Goal: Task Accomplishment & Management: Manage account settings

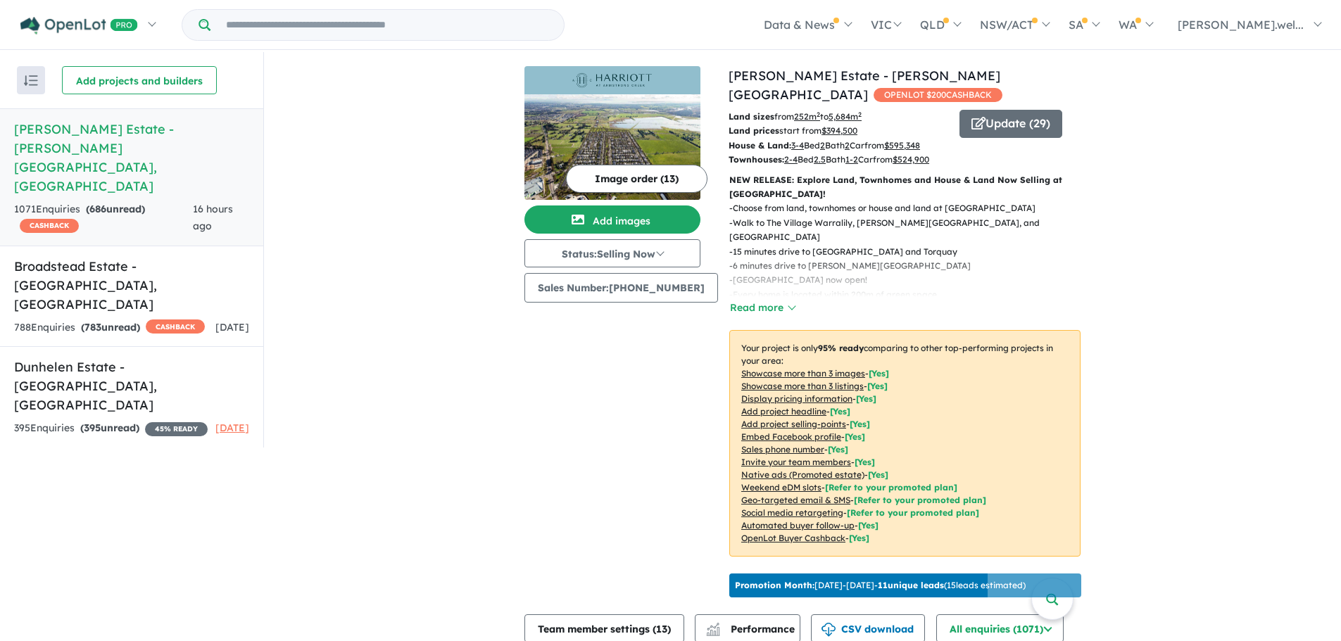
click at [1008, 119] on div "Update ( 29 )" at bounding box center [1020, 139] width 121 height 58
click at [1013, 110] on button "Update ( 29 )" at bounding box center [1011, 124] width 103 height 28
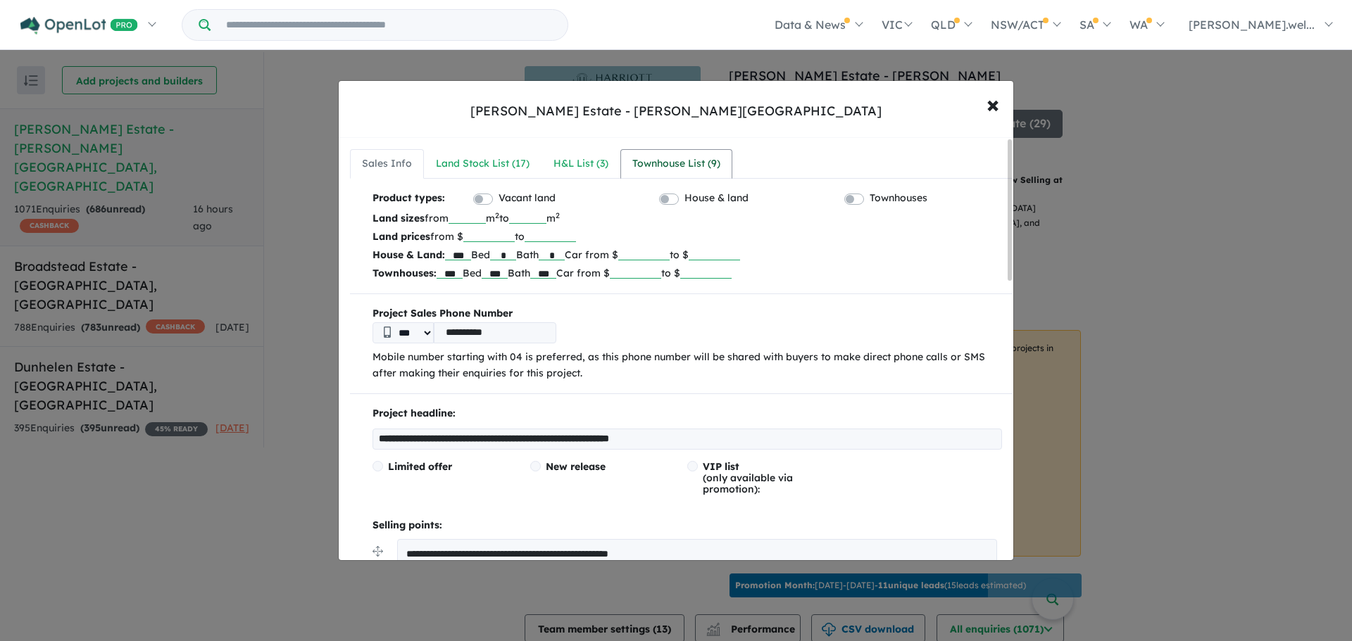
click at [693, 164] on div "Townhouse List ( 9 )" at bounding box center [676, 164] width 88 height 17
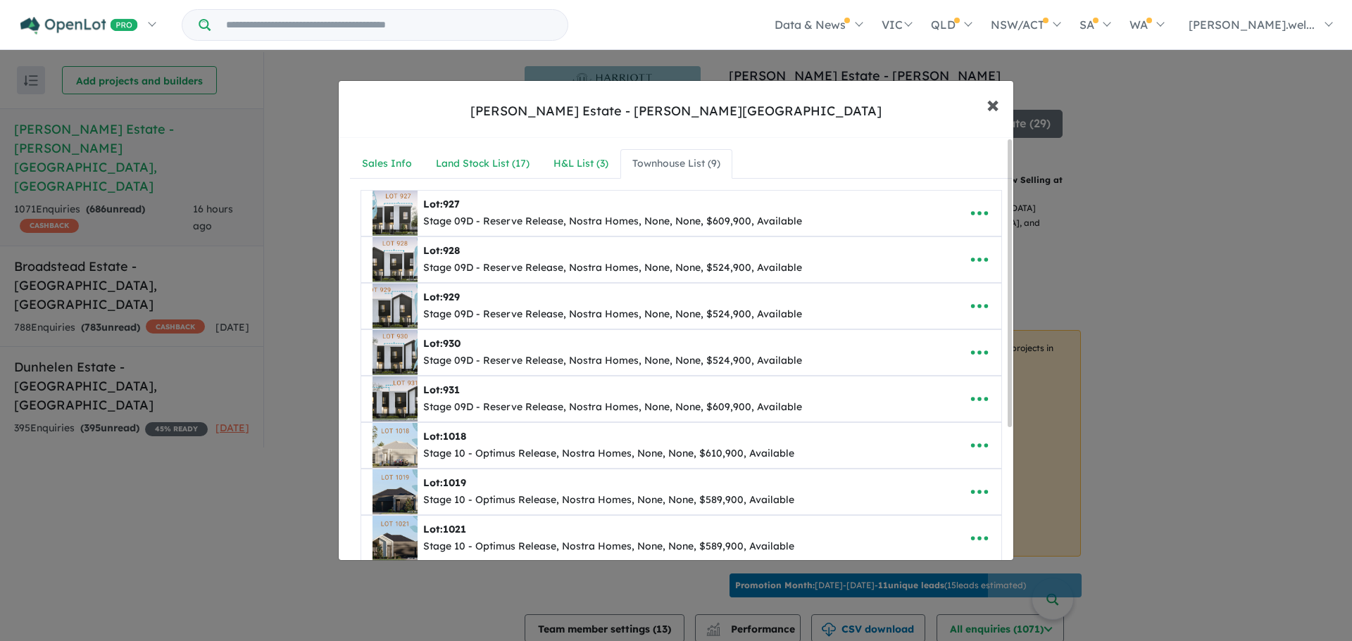
click at [993, 102] on span "×" at bounding box center [992, 104] width 13 height 30
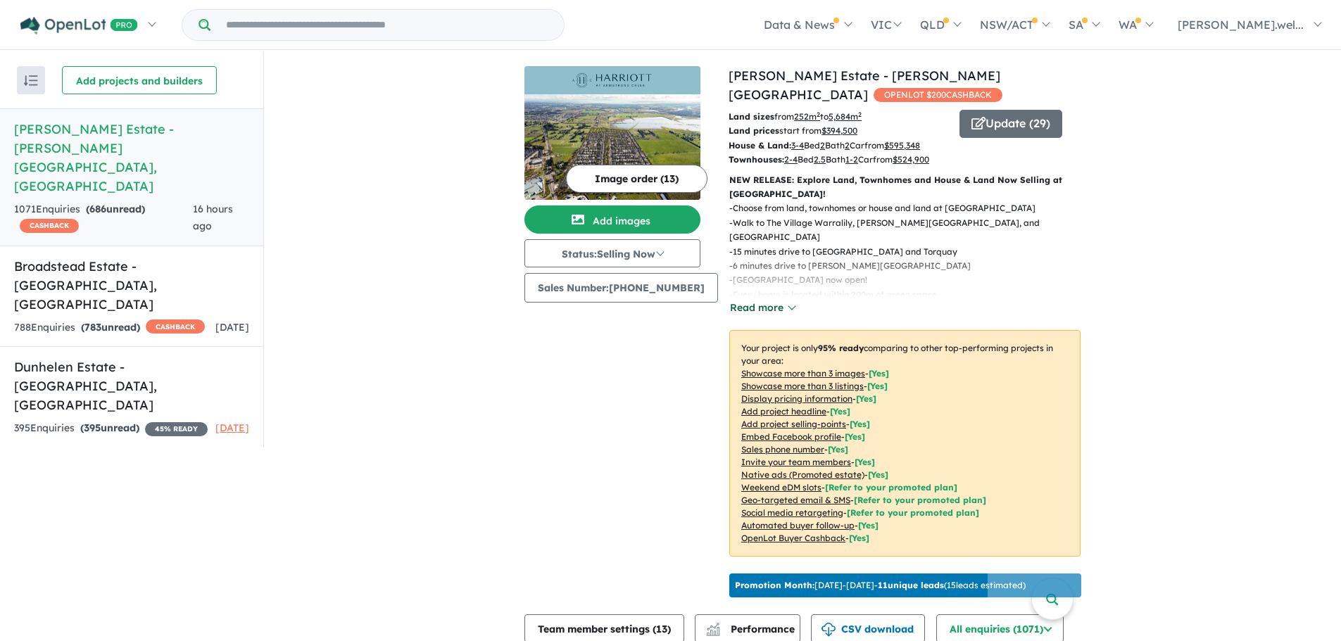
click at [760, 303] on button "Read more" at bounding box center [762, 308] width 66 height 16
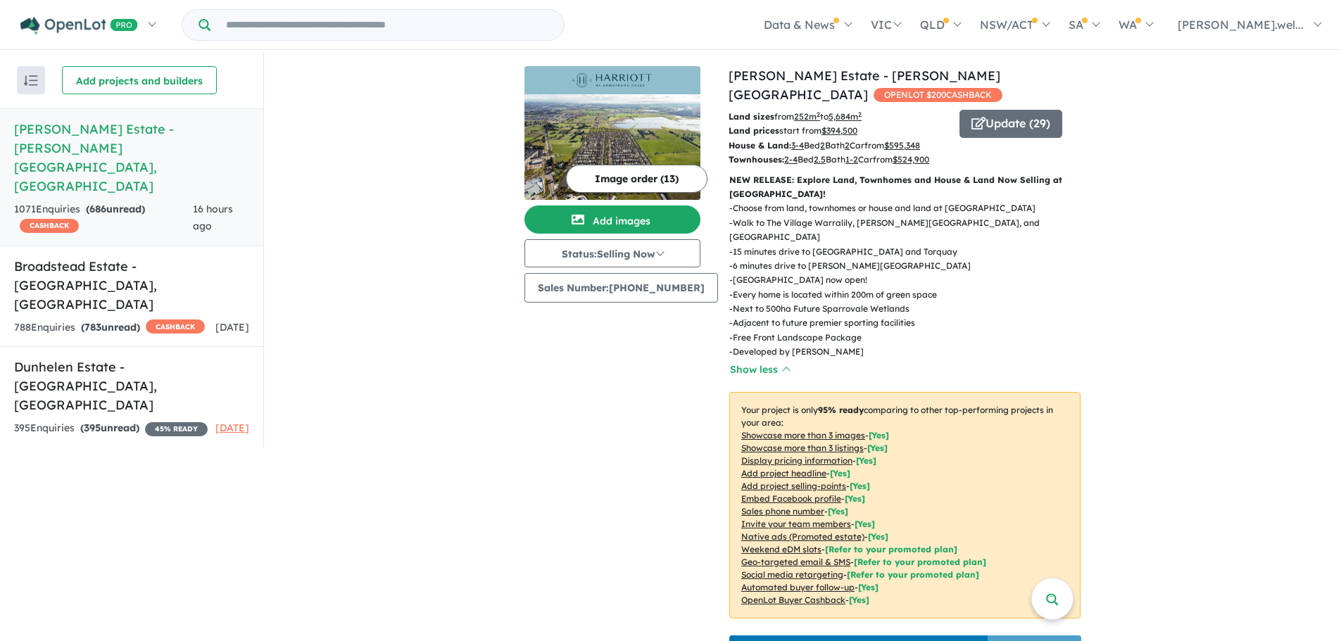
click at [660, 179] on button "Image order ( 13 )" at bounding box center [637, 179] width 142 height 28
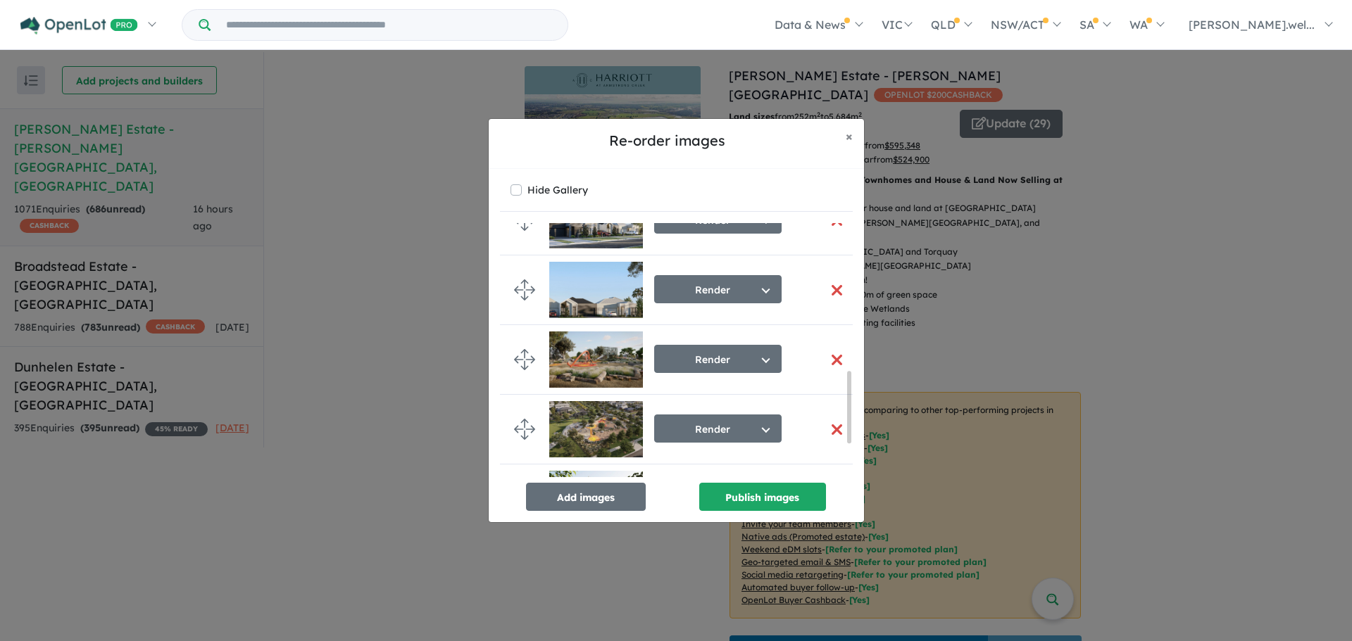
scroll to position [646, 0]
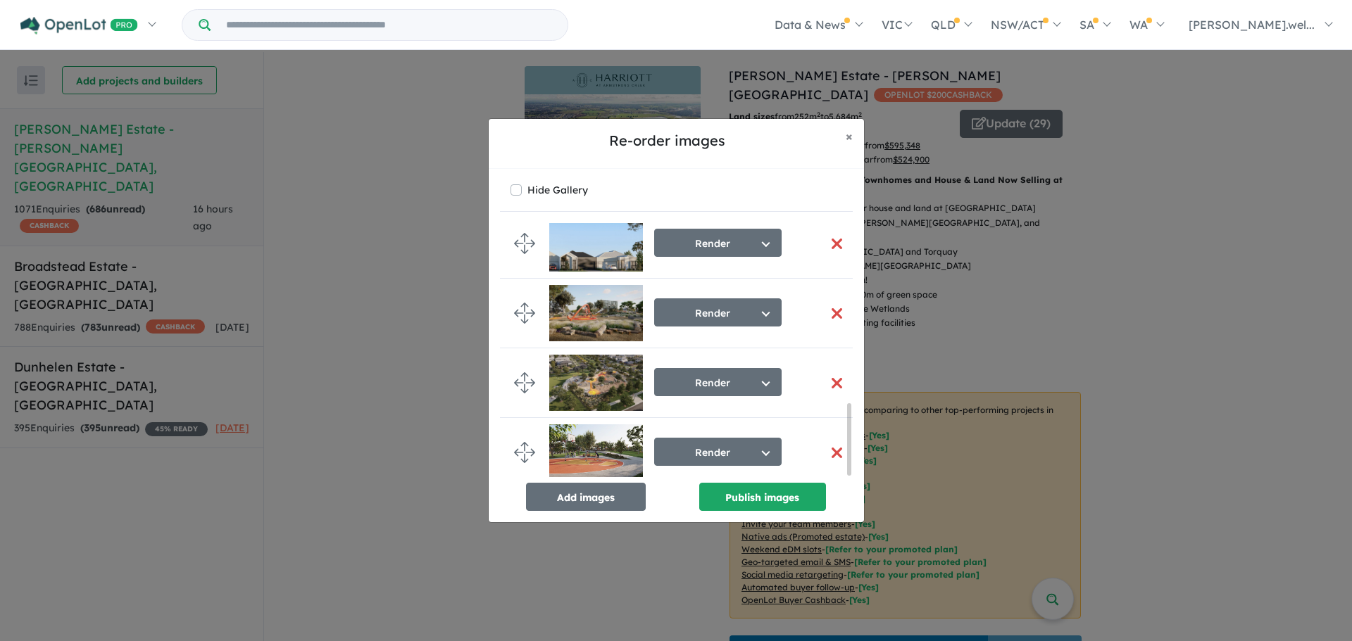
click at [827, 306] on button "button" at bounding box center [837, 314] width 30 height 30
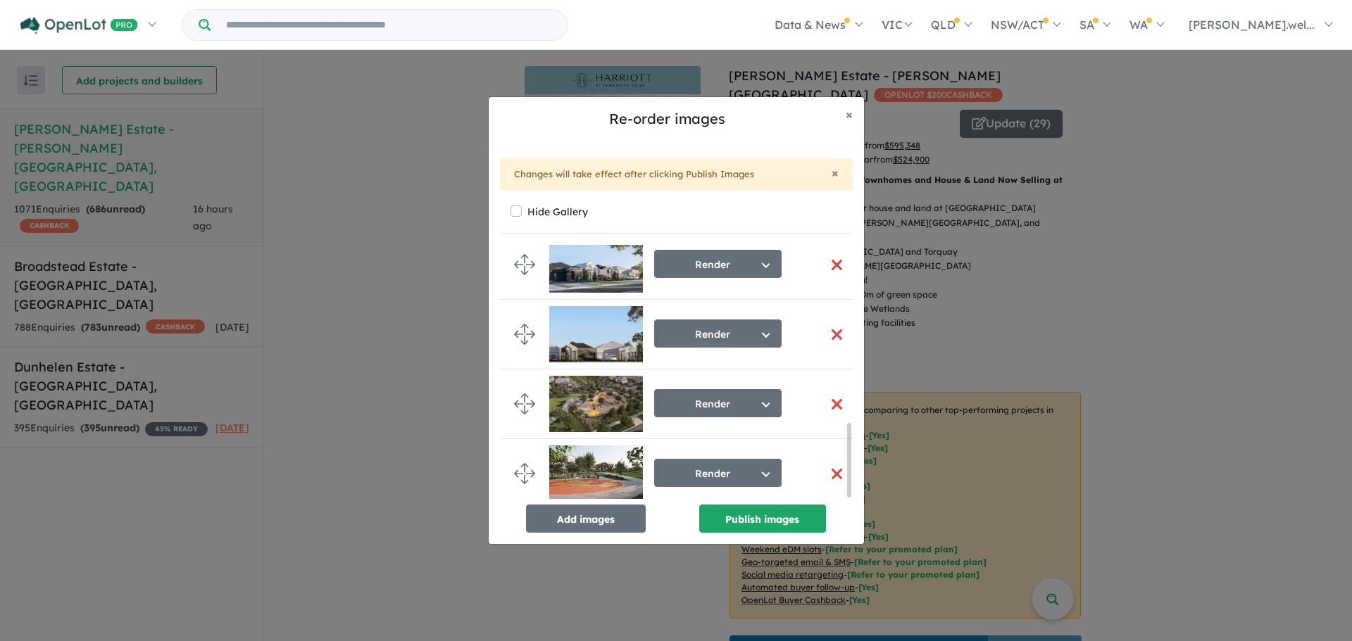
click at [827, 406] on button "button" at bounding box center [837, 404] width 30 height 30
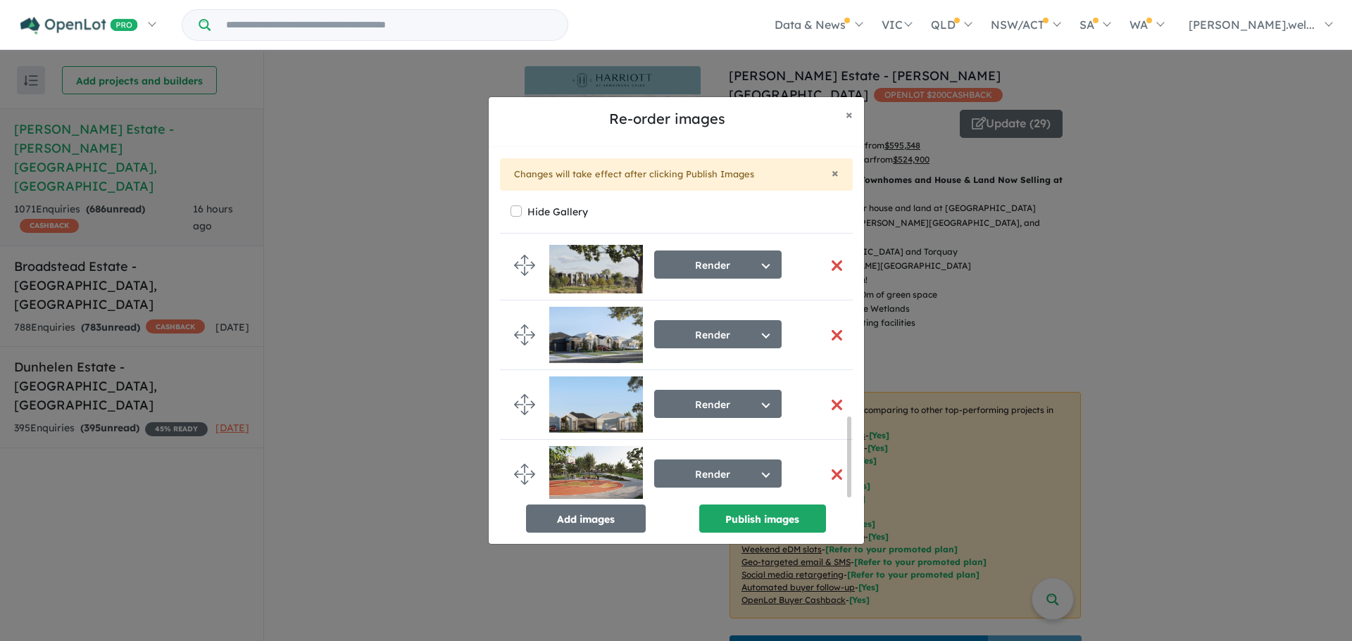
click at [832, 469] on button "button" at bounding box center [837, 475] width 30 height 30
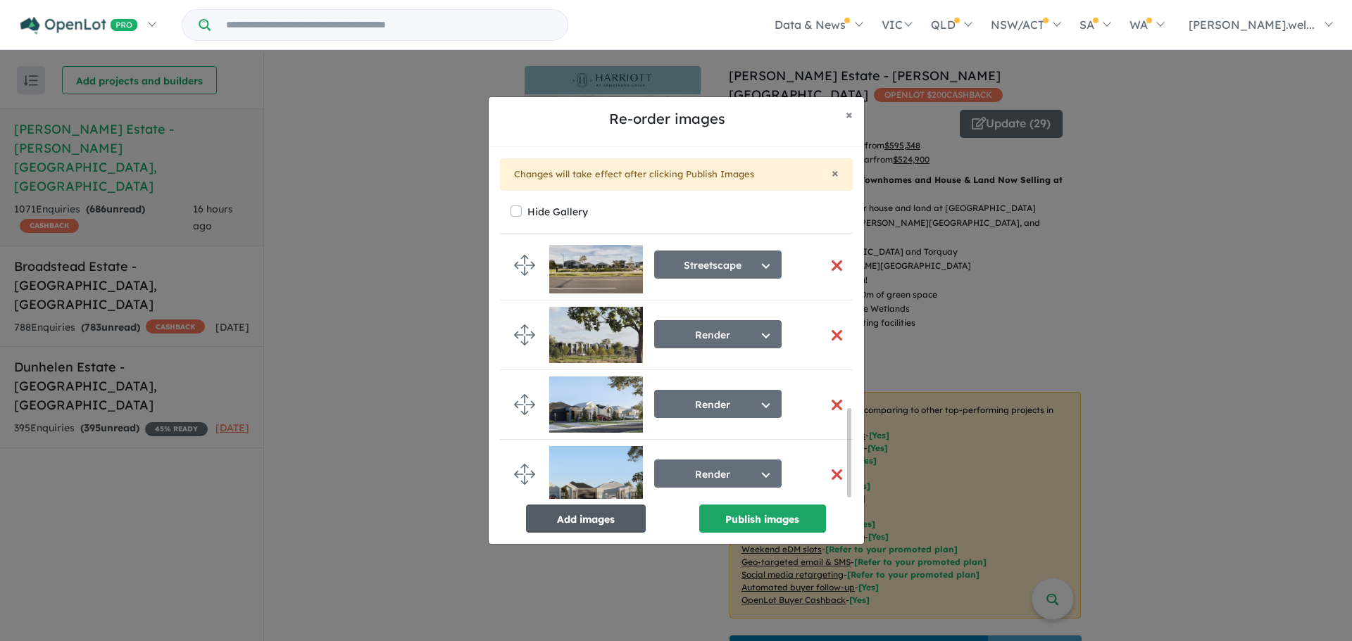
click at [631, 514] on button "Add images" at bounding box center [586, 519] width 120 height 28
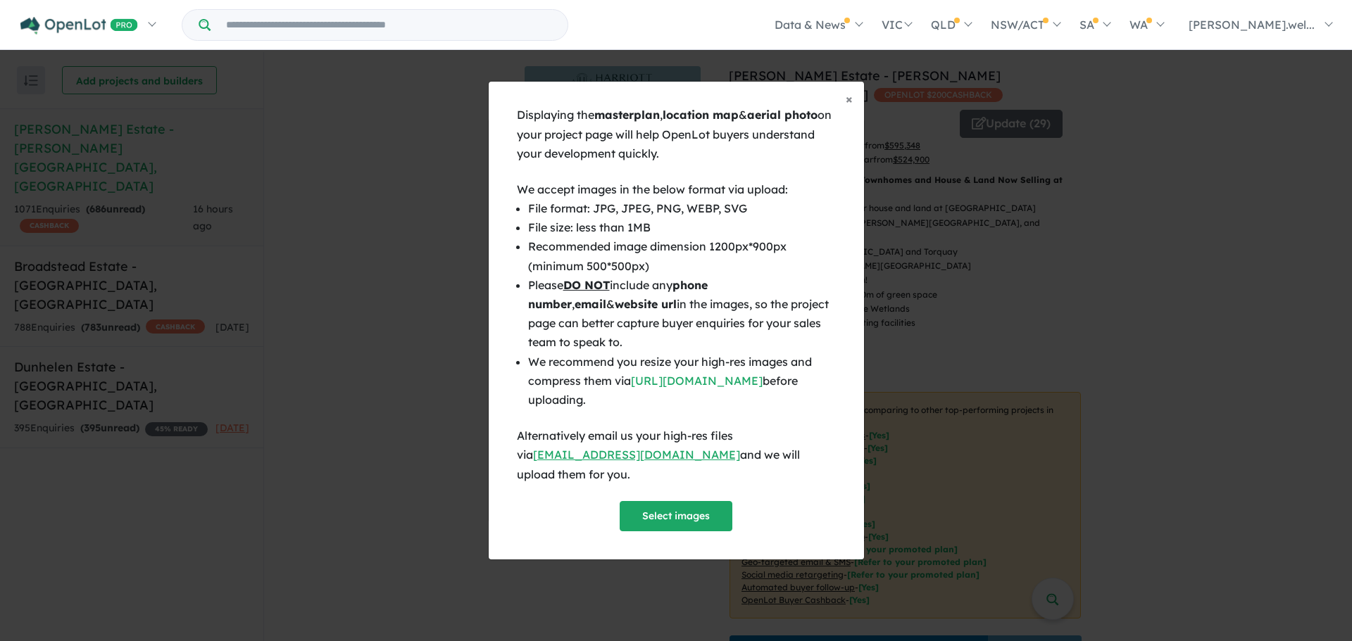
scroll to position [469, 0]
click at [672, 503] on button "Select images" at bounding box center [676, 516] width 113 height 30
click at [700, 501] on button "Select images" at bounding box center [676, 516] width 113 height 30
click at [684, 491] on div "Displaying the masterplan , location map & aerial photo on your project page wi…" at bounding box center [676, 318] width 319 height 425
click at [684, 501] on button "Select images" at bounding box center [676, 516] width 113 height 30
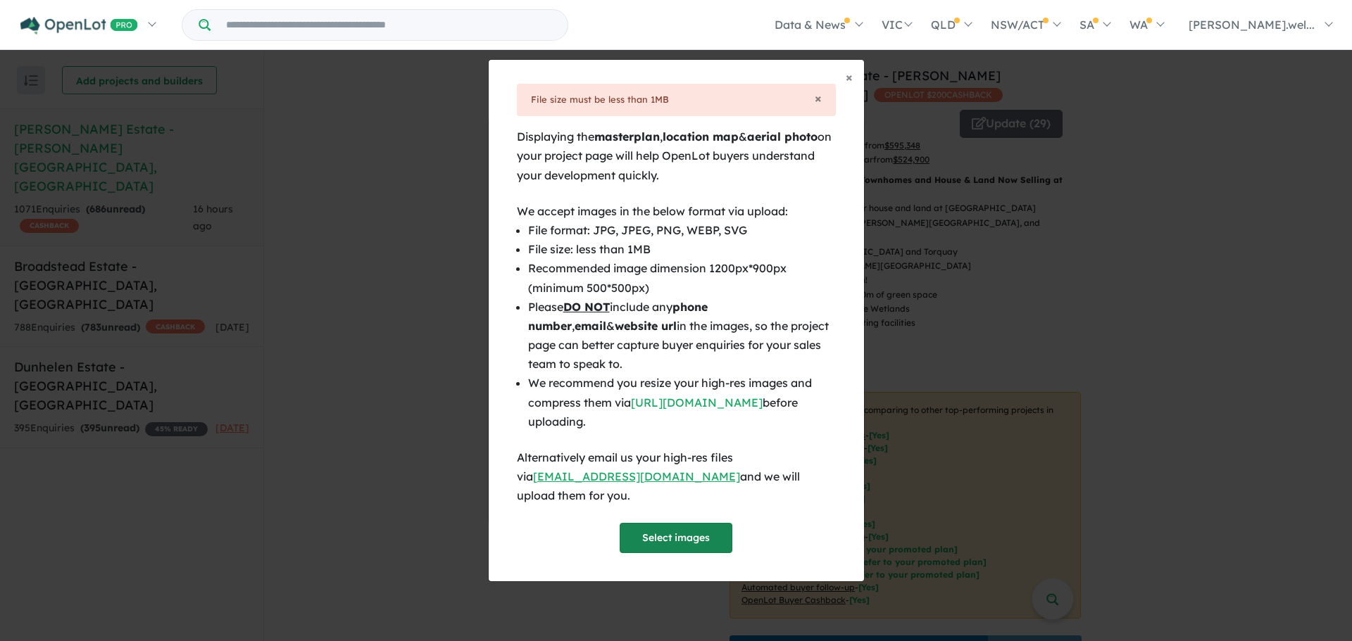
click at [684, 539] on button "Select images" at bounding box center [676, 538] width 113 height 30
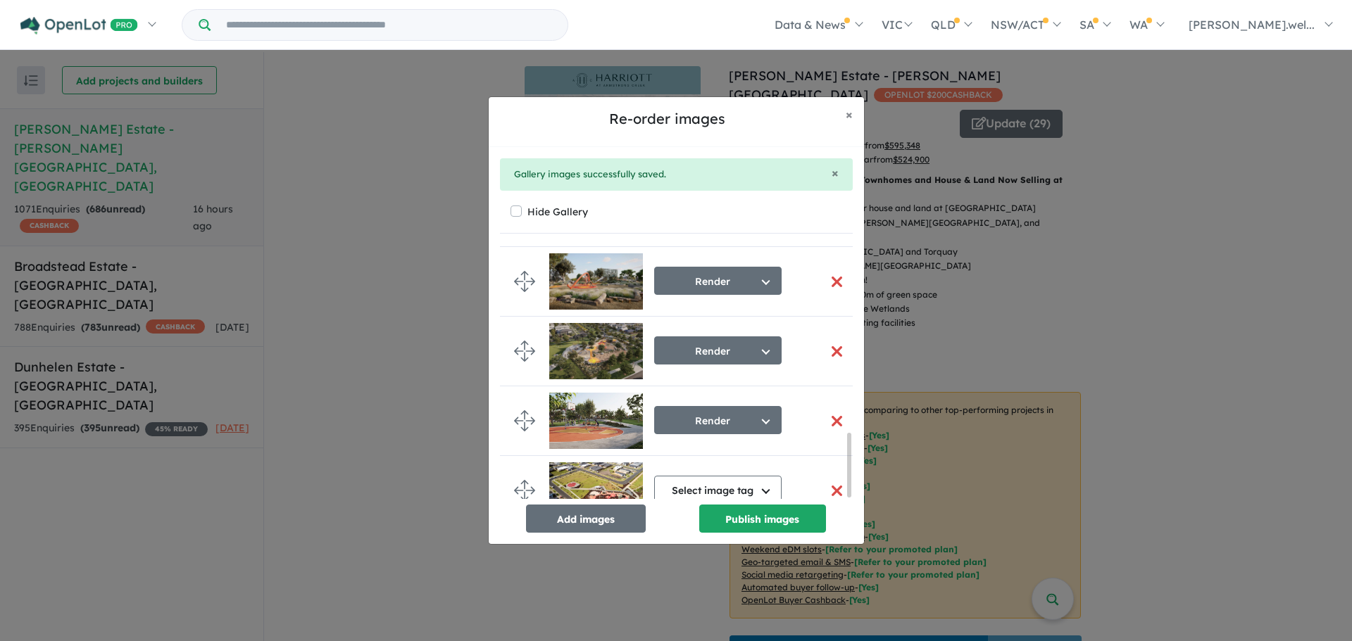
scroll to position [751, 0]
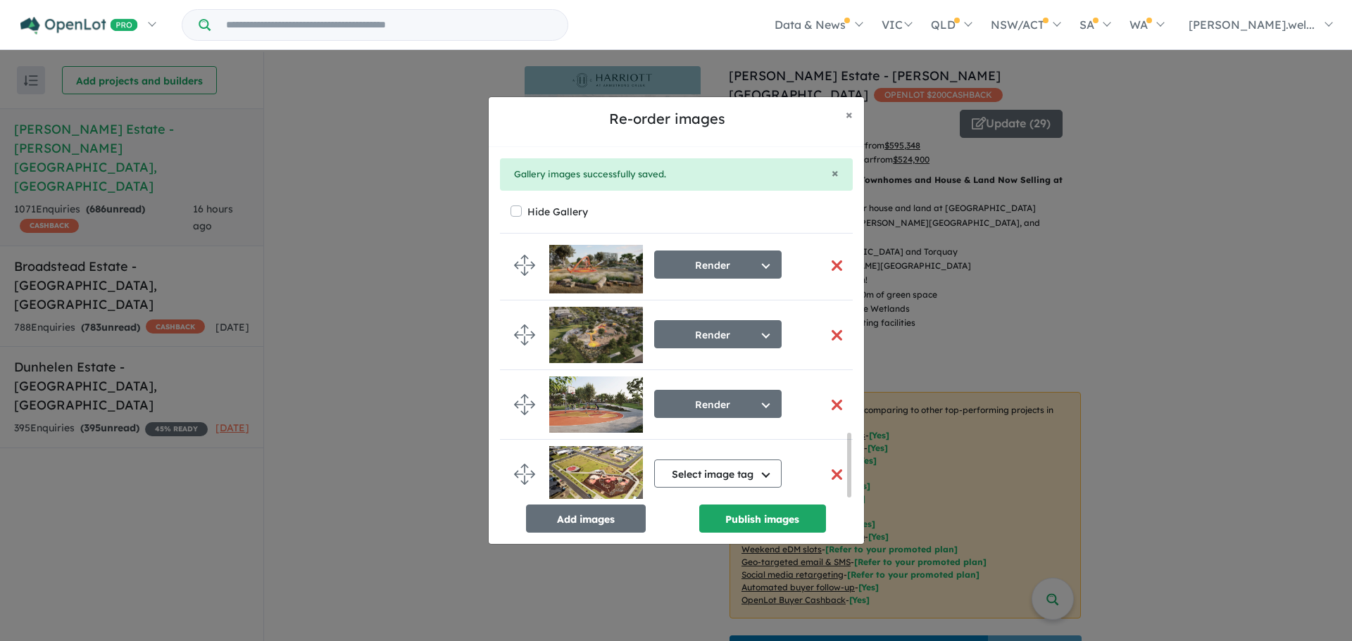
click at [826, 398] on button "button" at bounding box center [837, 405] width 30 height 30
click at [786, 524] on button "Publish images" at bounding box center [762, 519] width 127 height 28
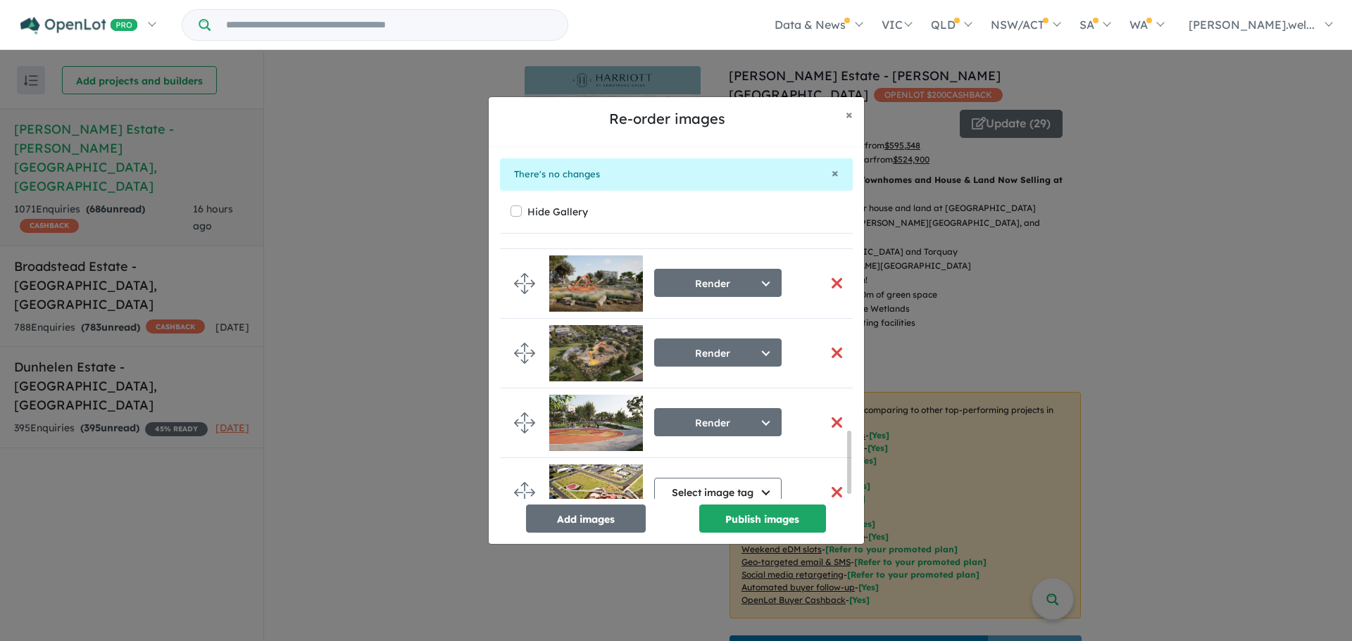
scroll to position [774, 0]
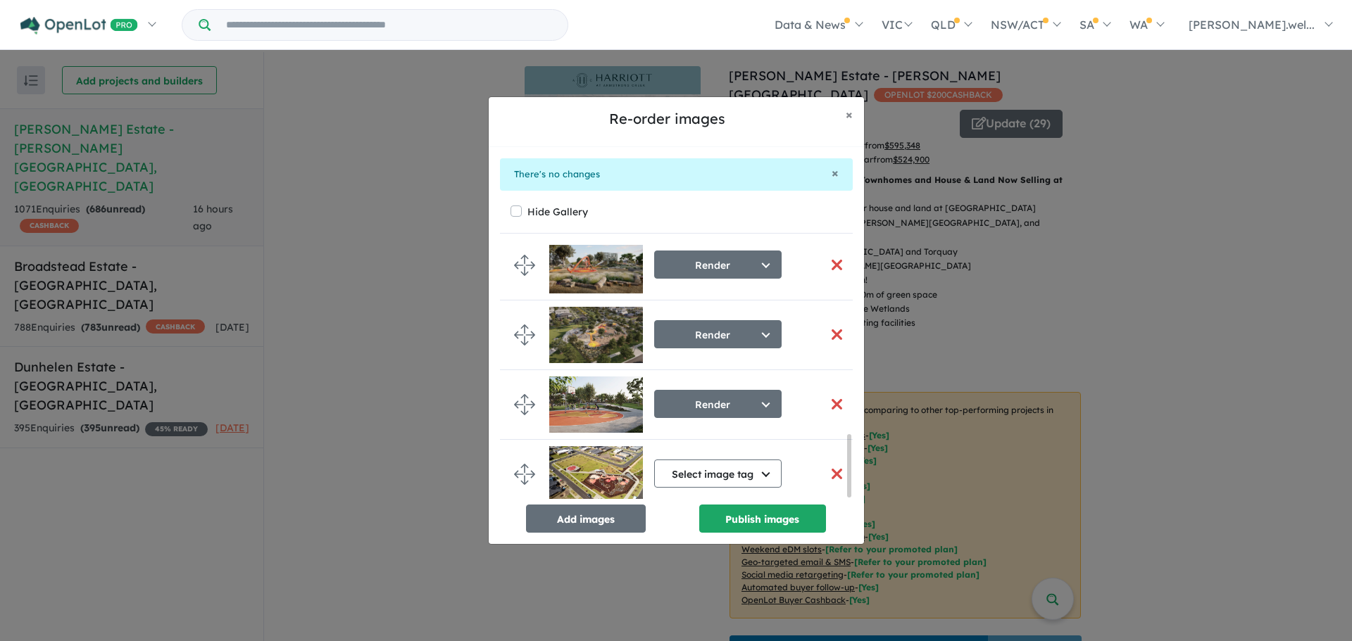
click at [838, 406] on button "button" at bounding box center [837, 404] width 30 height 30
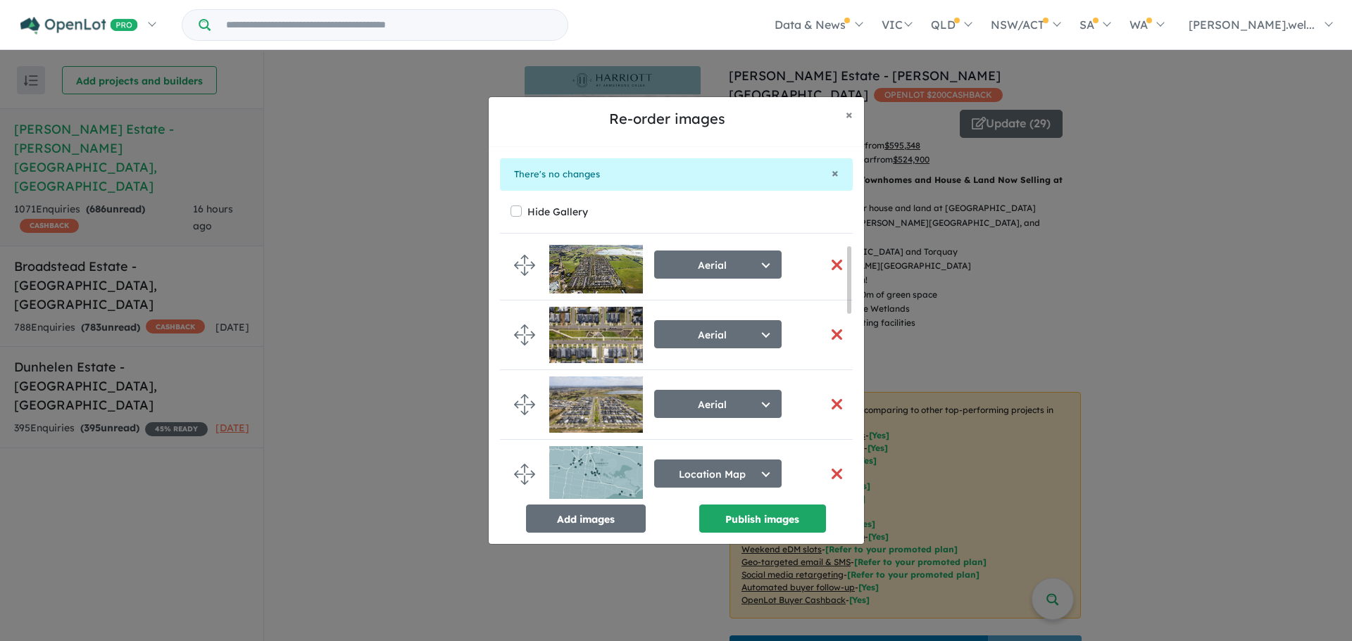
scroll to position [0, 0]
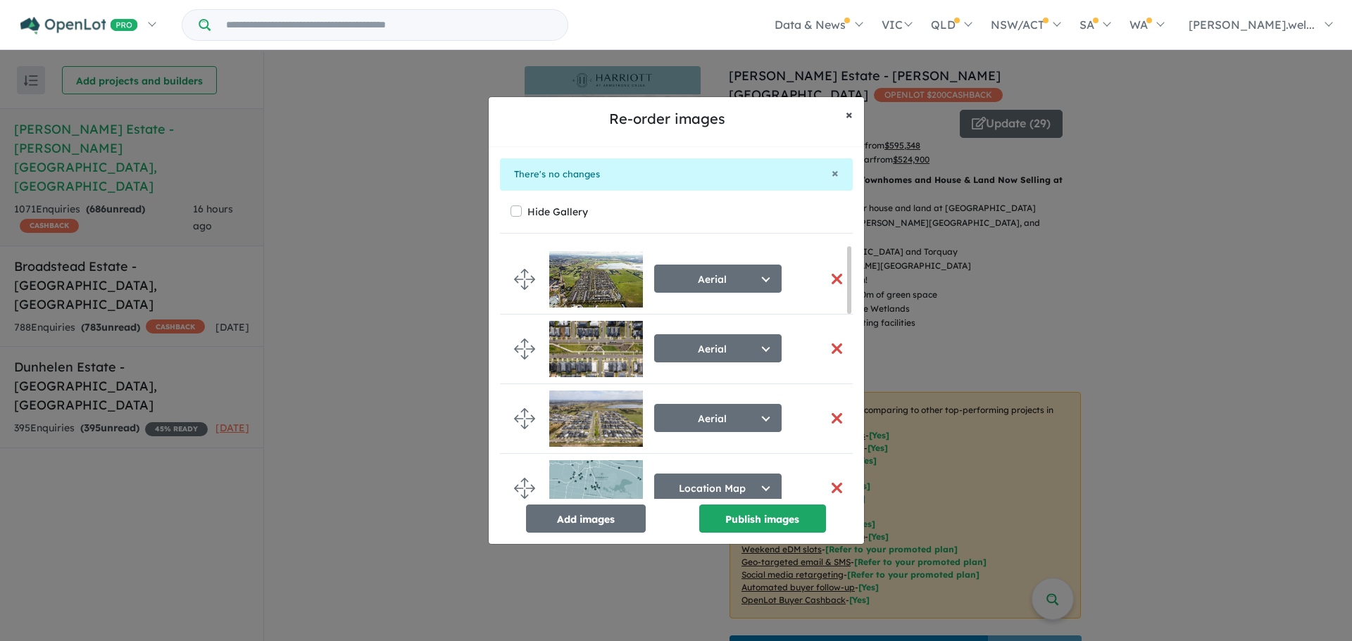
drag, startPoint x: 845, startPoint y: 119, endPoint x: 840, endPoint y: 130, distance: 11.7
click at [846, 120] on span "×" at bounding box center [849, 114] width 7 height 16
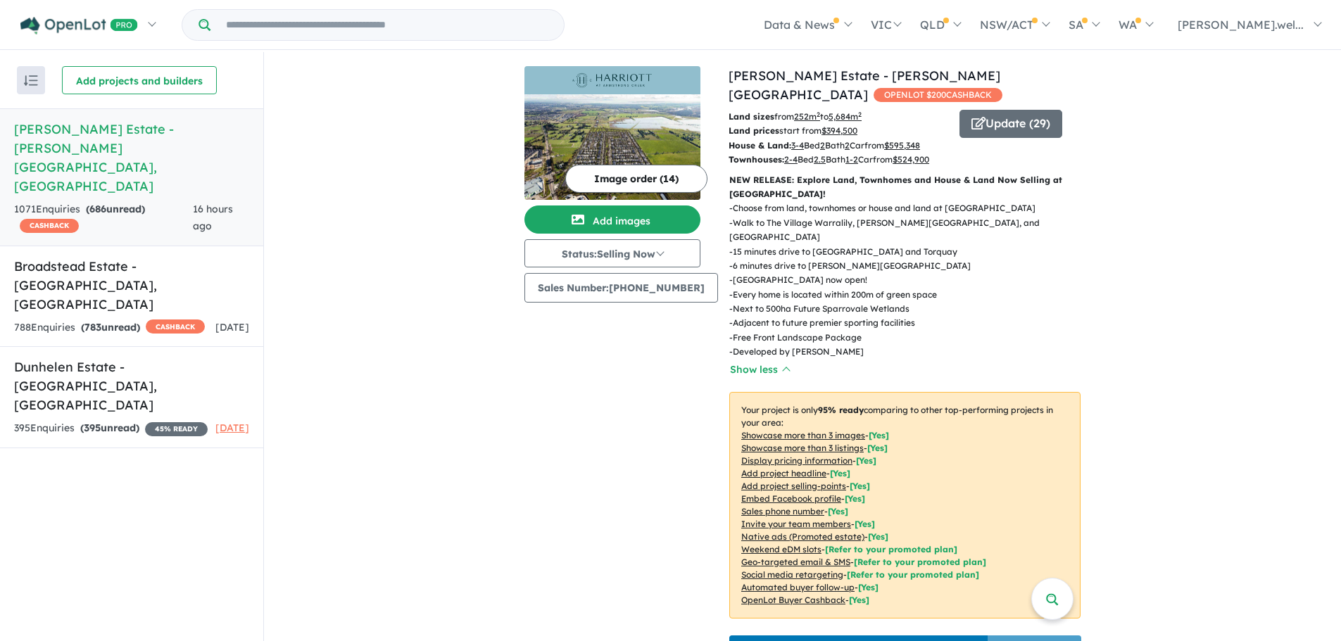
click at [666, 179] on button "Image order ( 14 )" at bounding box center [636, 179] width 142 height 28
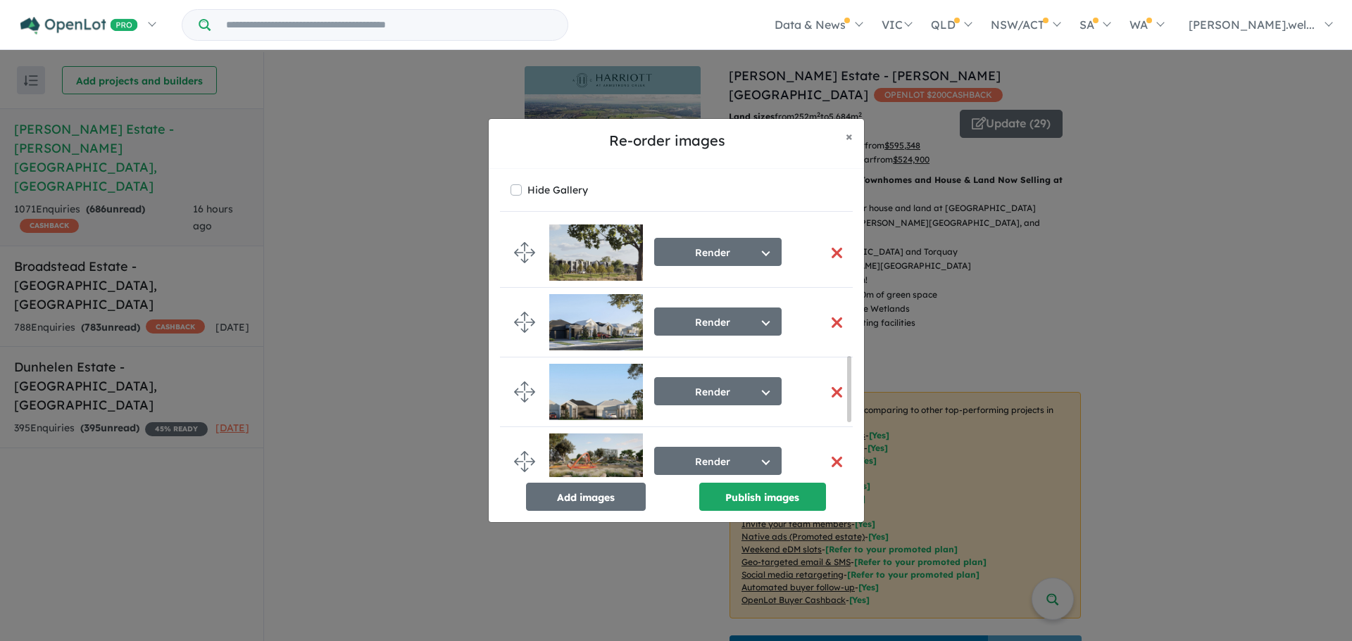
scroll to position [716, 0]
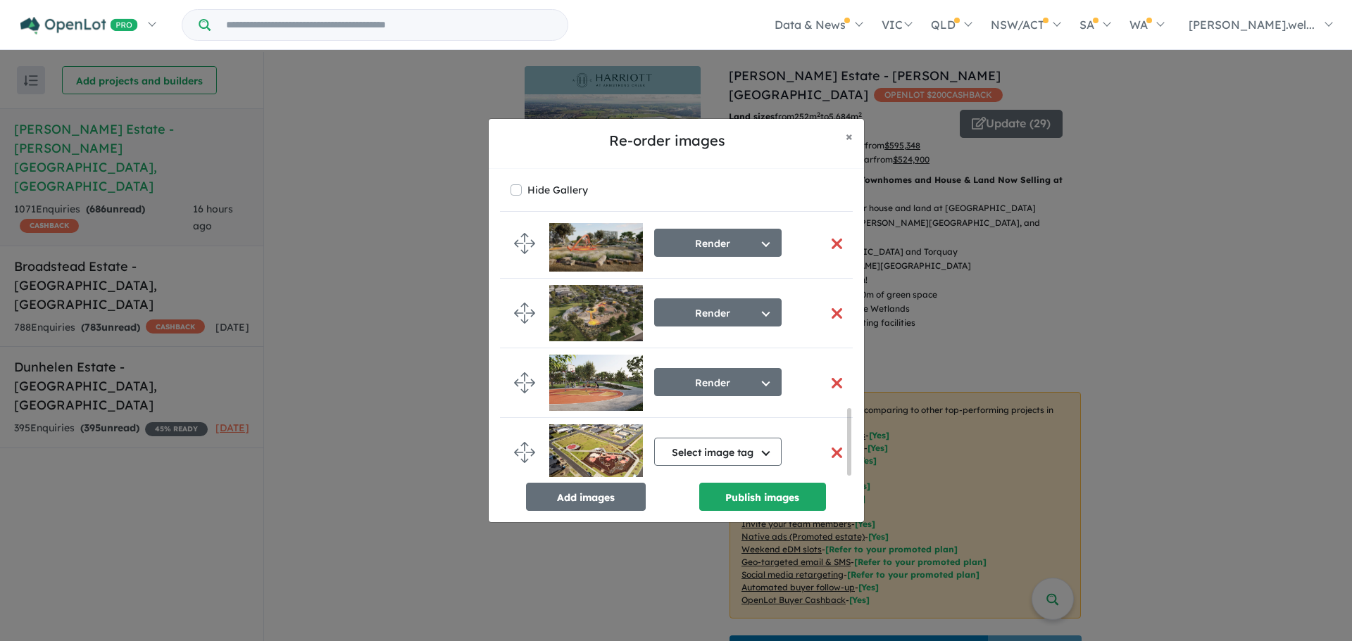
click at [832, 372] on button "button" at bounding box center [837, 383] width 30 height 30
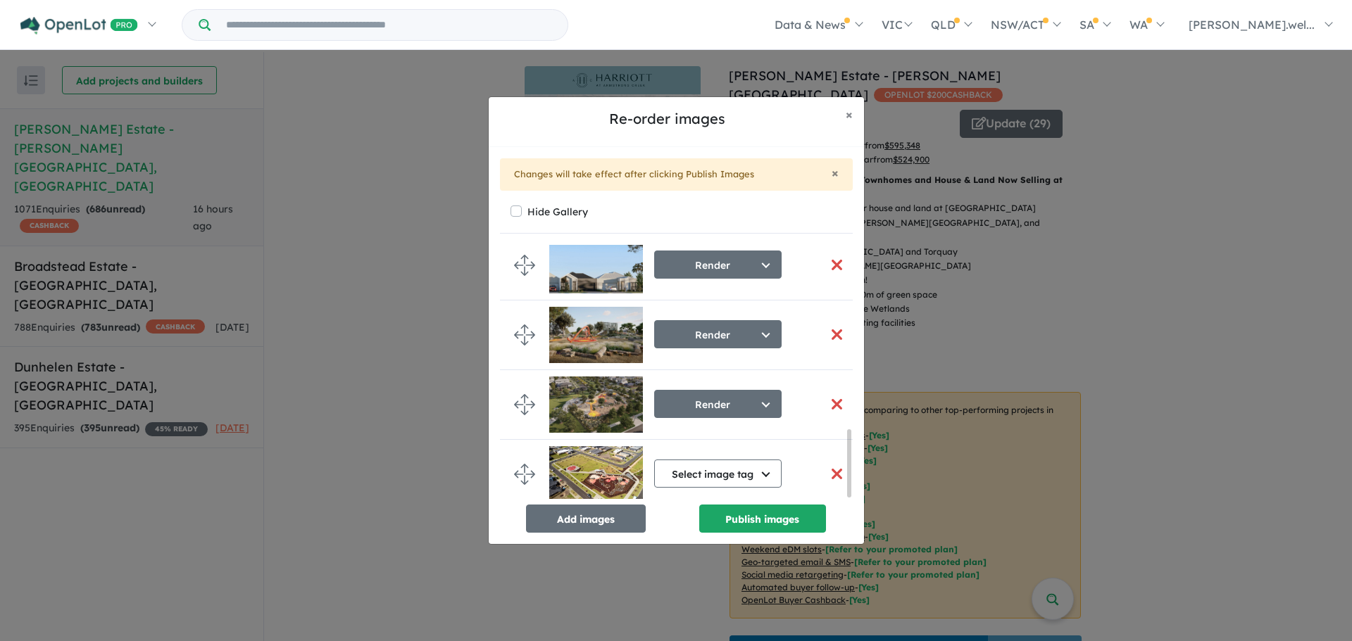
scroll to position [699, 0]
click at [838, 397] on button "button" at bounding box center [837, 404] width 30 height 30
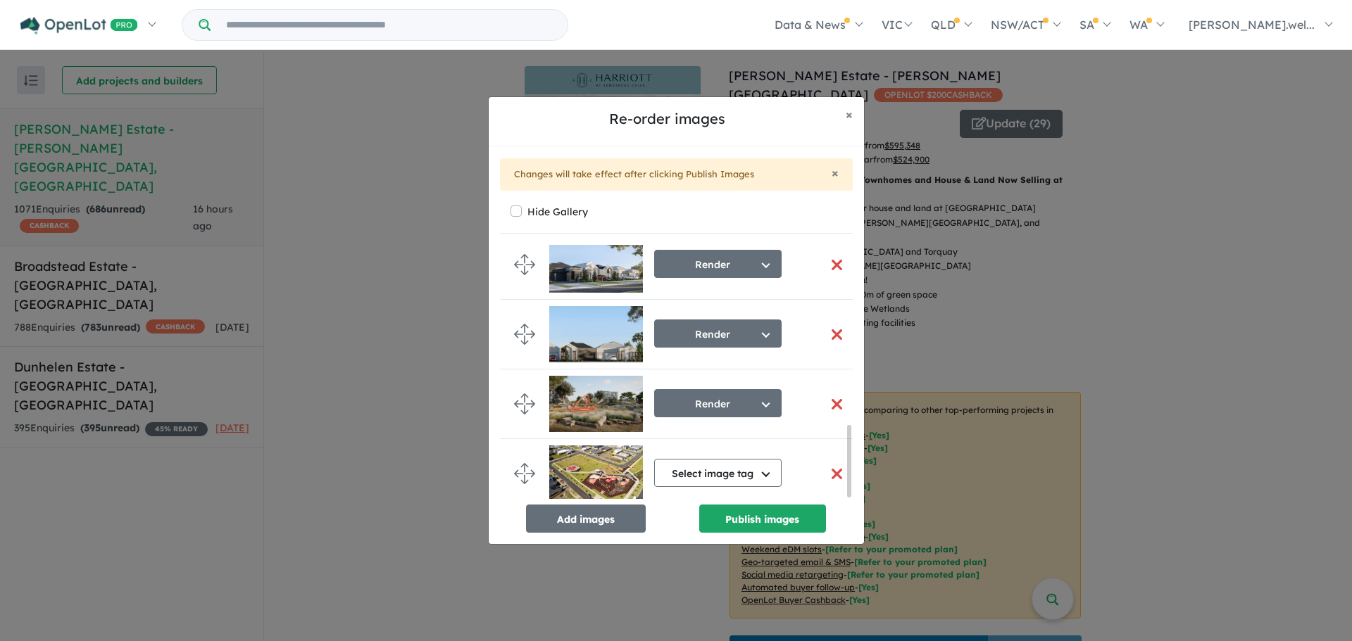
scroll to position [623, 0]
click at [835, 399] on button "button" at bounding box center [837, 404] width 30 height 30
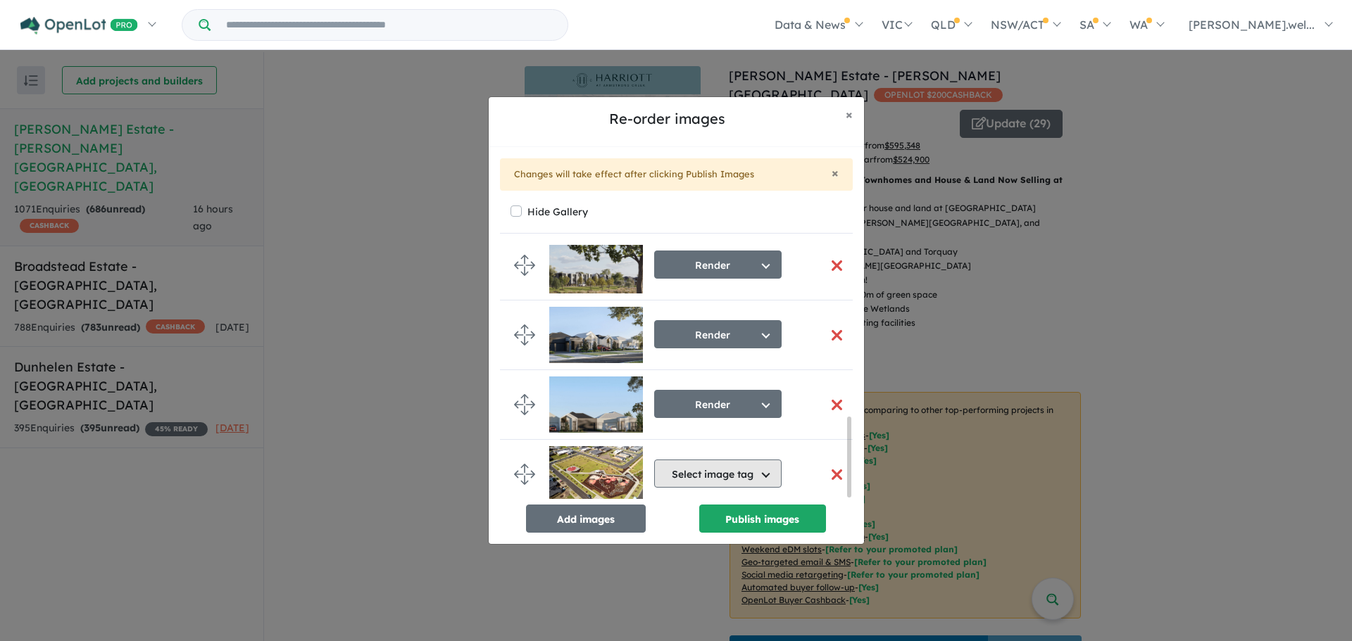
click at [729, 472] on button "Select image tag" at bounding box center [717, 474] width 127 height 28
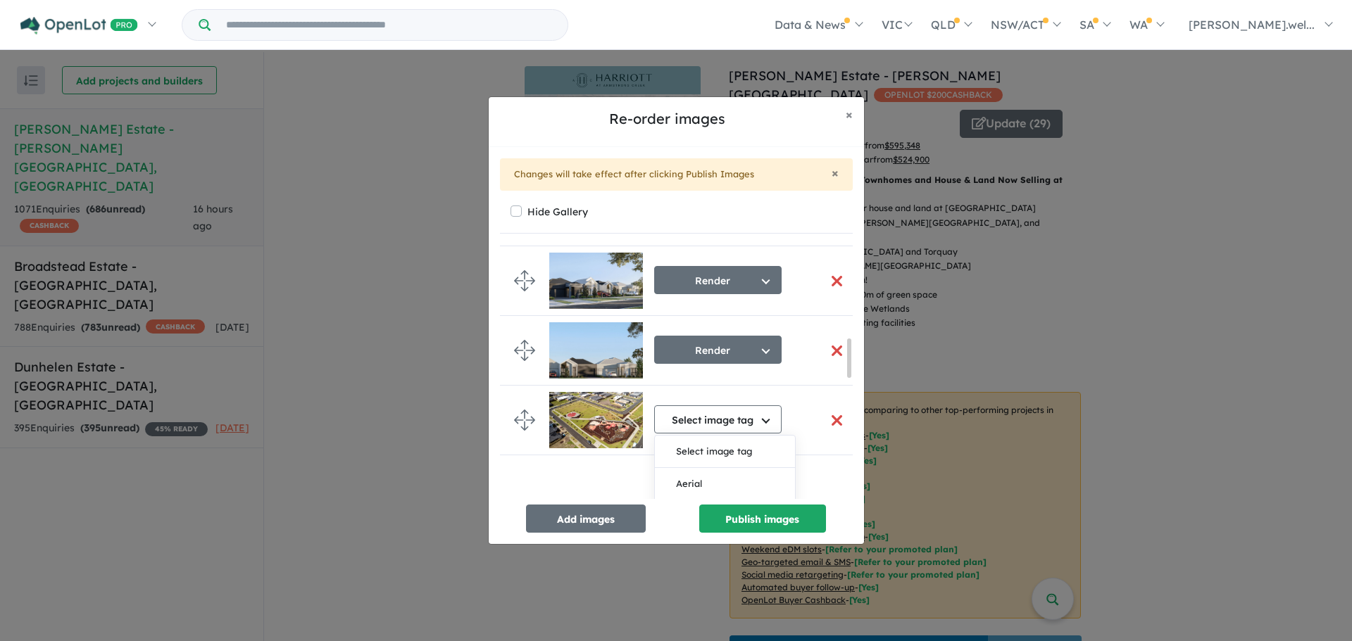
scroll to position [758, 0]
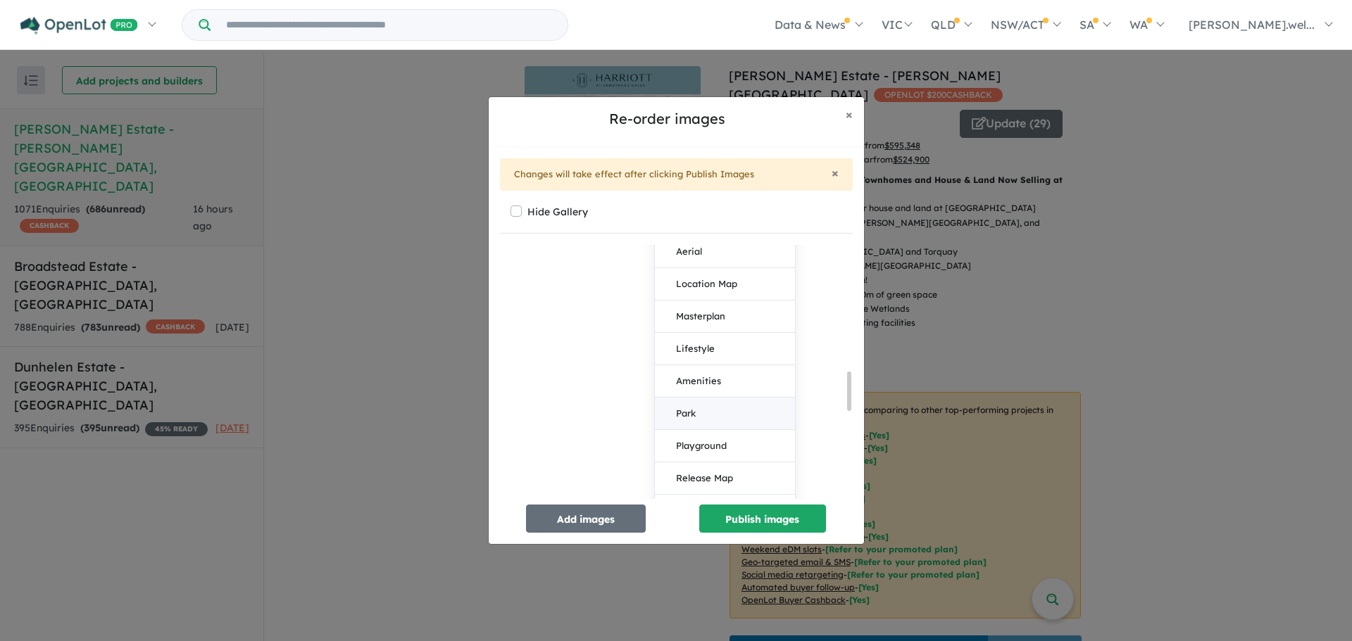
click at [722, 410] on button "Park" at bounding box center [725, 414] width 140 height 32
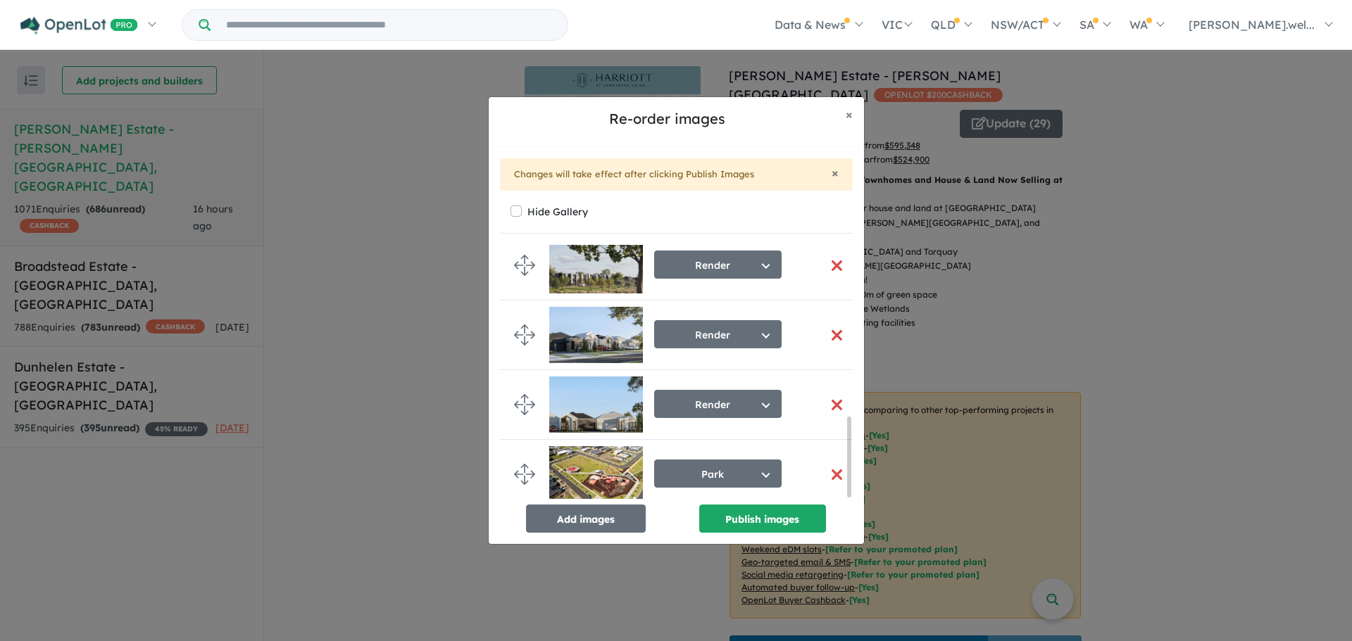
scroll to position [547, 0]
click at [773, 524] on button "Publish images" at bounding box center [762, 519] width 127 height 28
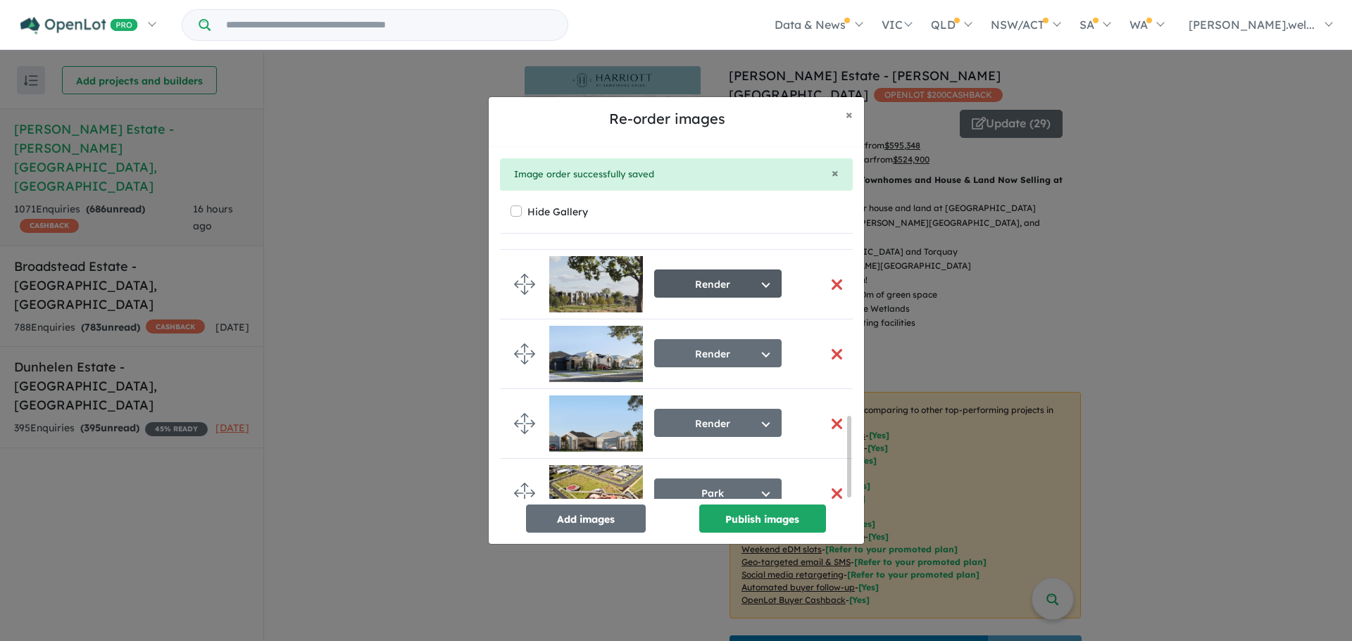
scroll to position [541, 0]
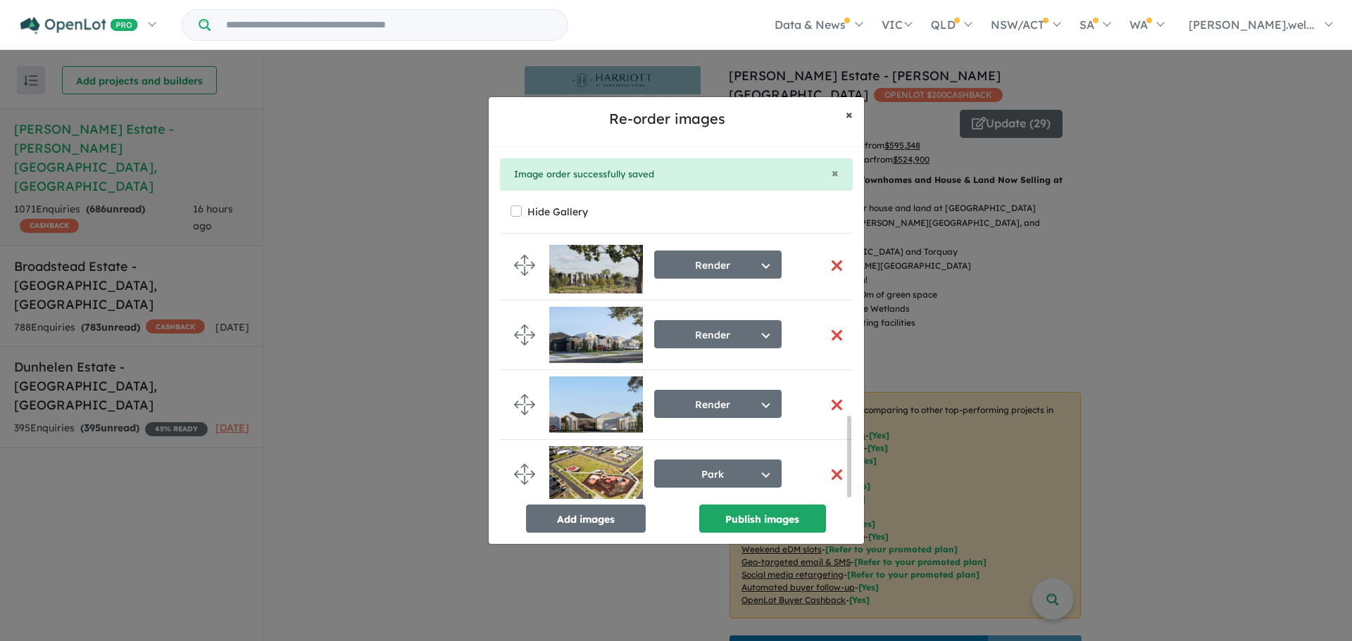
click at [846, 113] on span "×" at bounding box center [849, 114] width 7 height 16
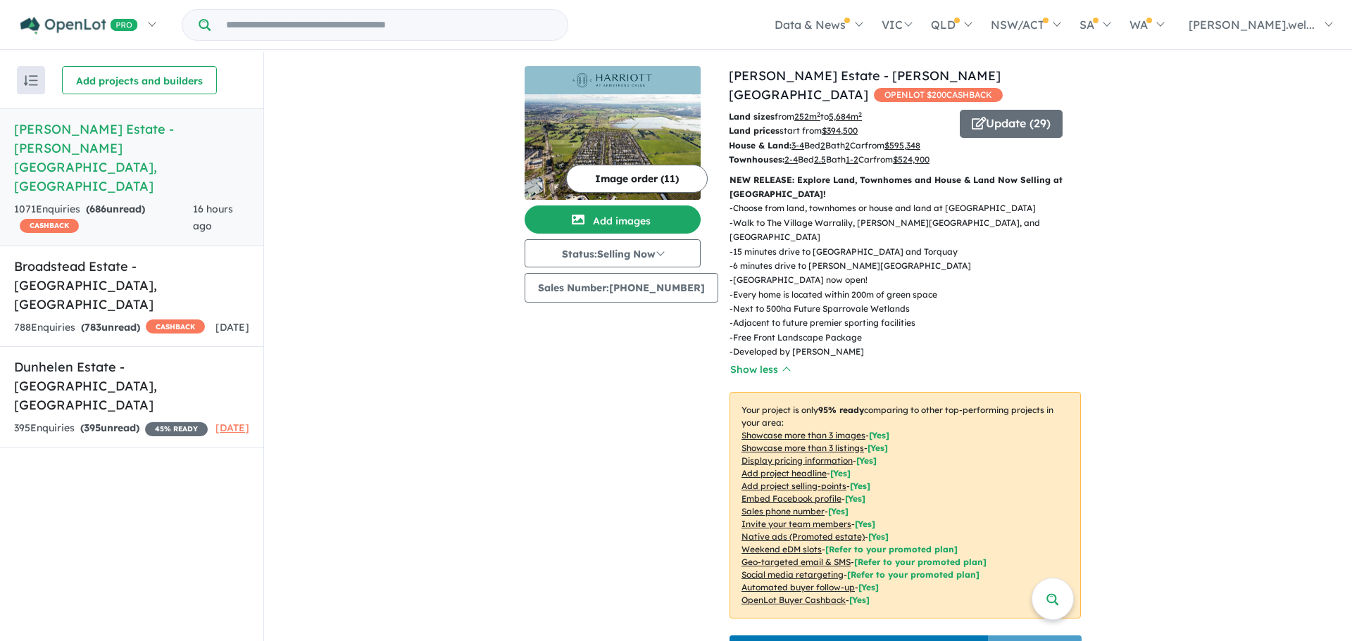
scroll to position [539, 0]
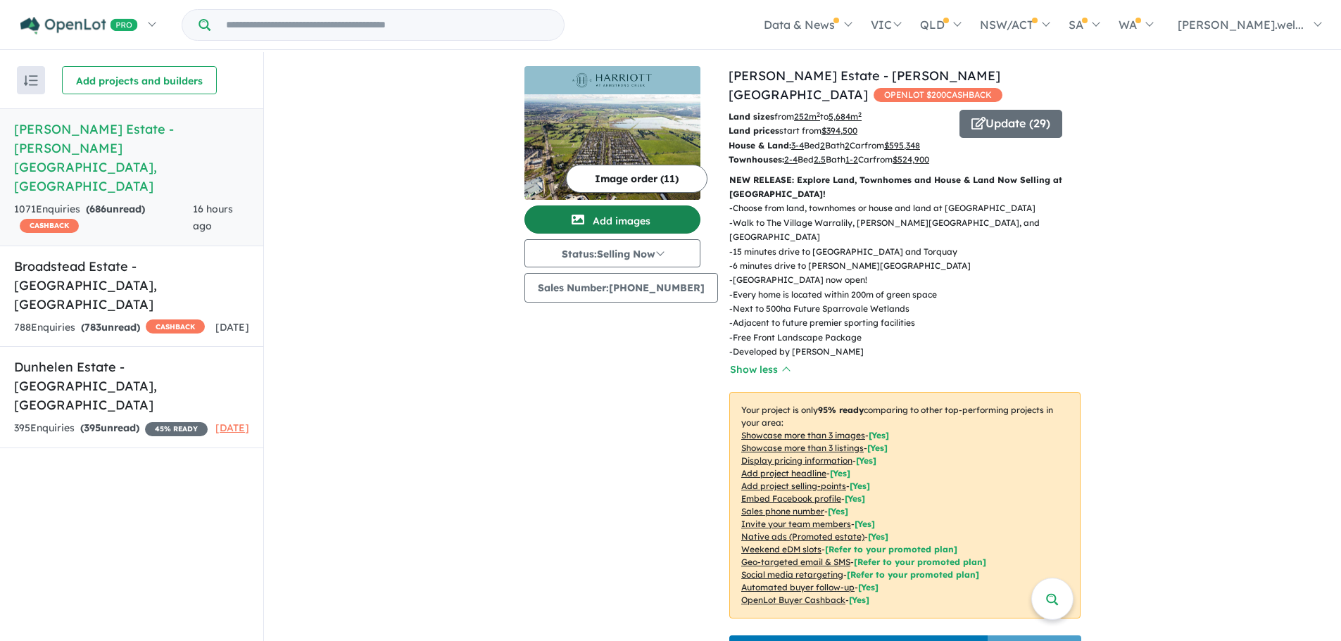
click at [662, 218] on button "Add images" at bounding box center [613, 220] width 176 height 28
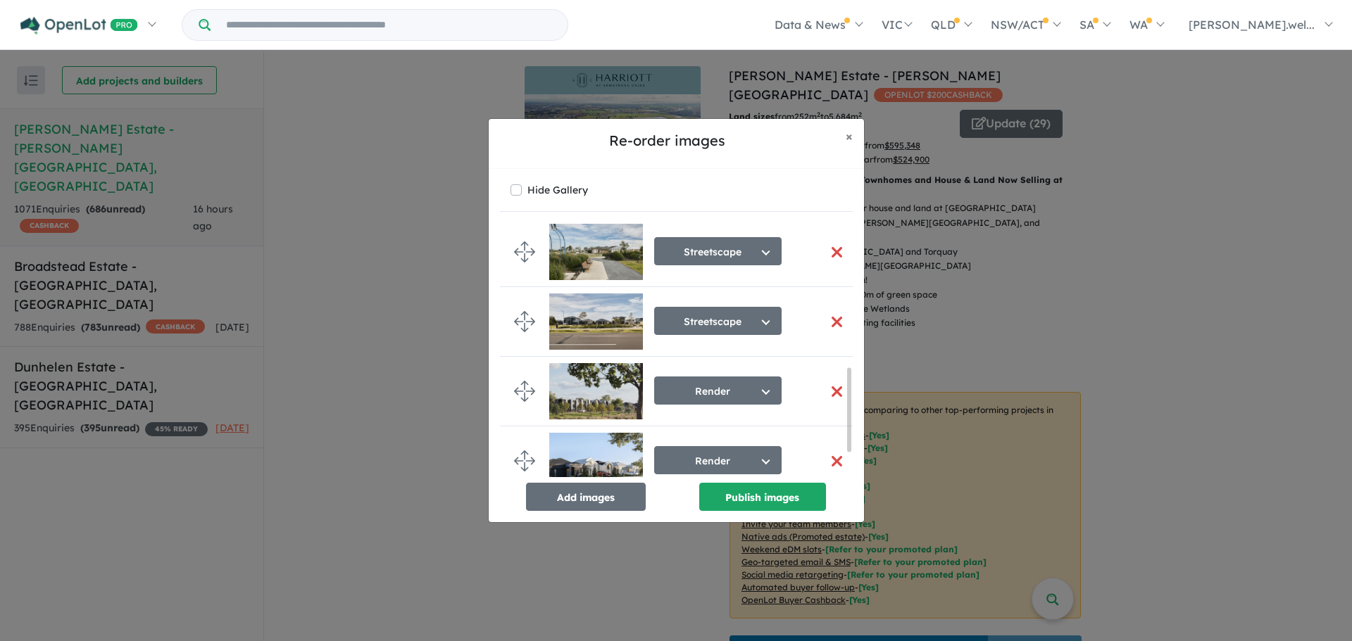
scroll to position [507, 0]
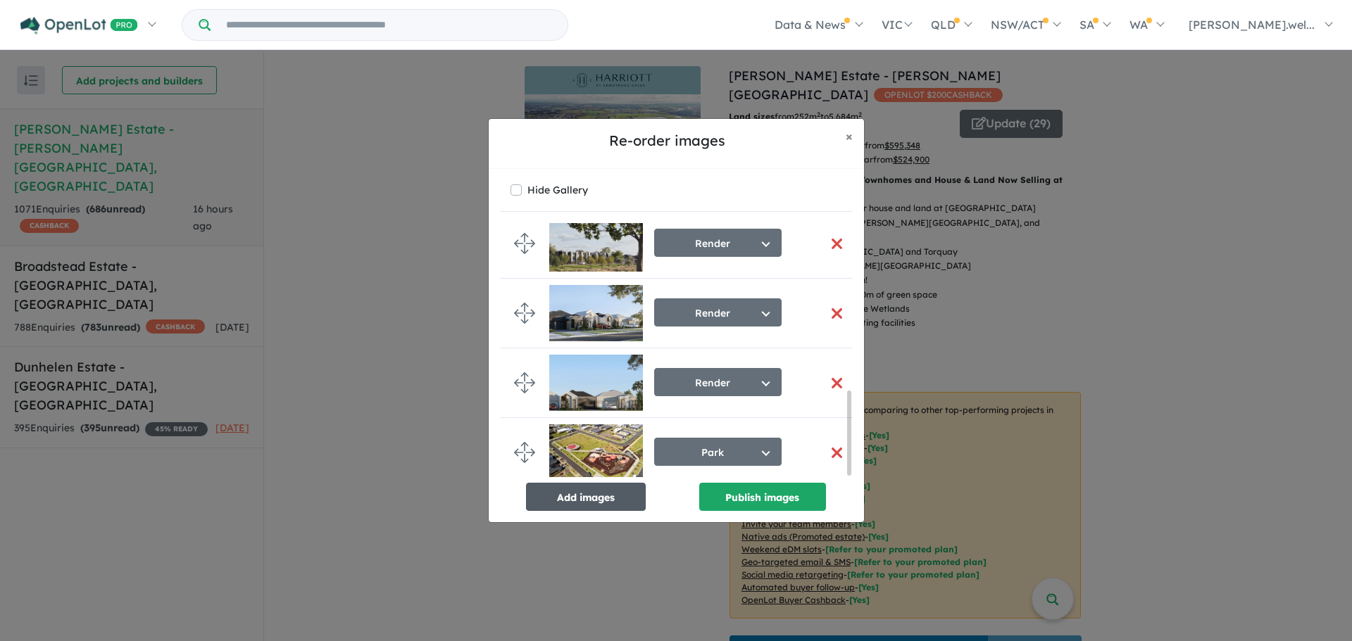
click at [620, 495] on button "Add images" at bounding box center [586, 497] width 120 height 28
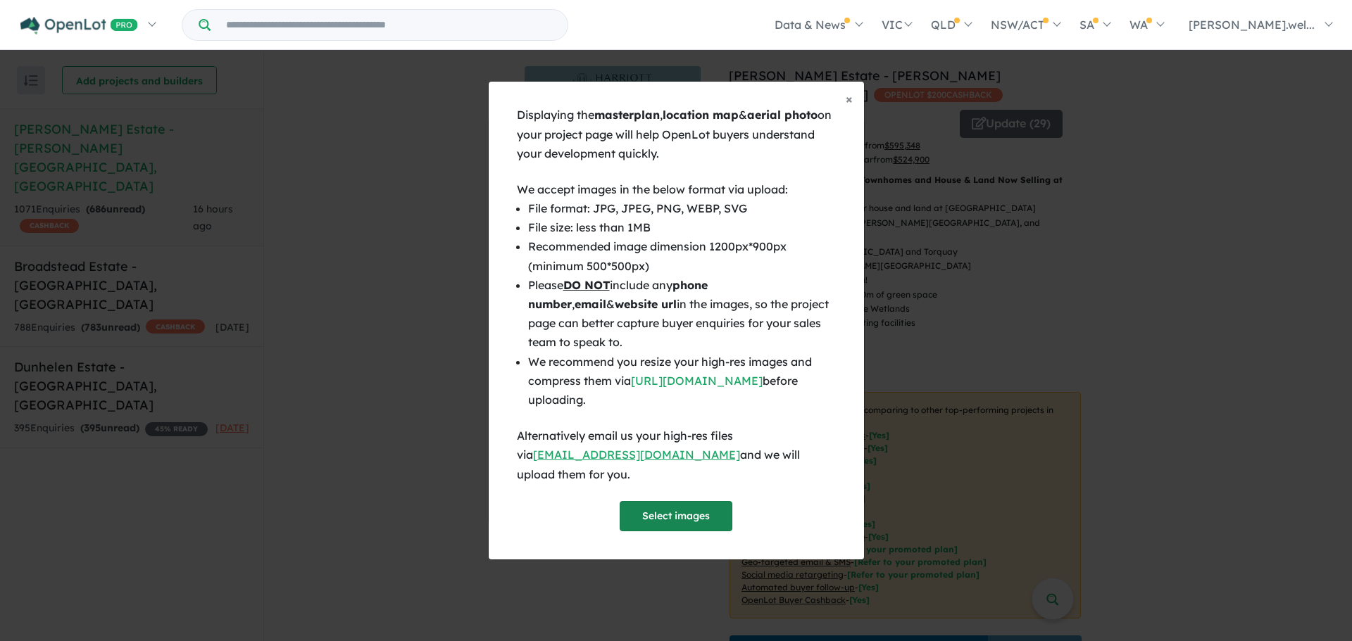
click at [671, 505] on button "Select images" at bounding box center [676, 516] width 113 height 30
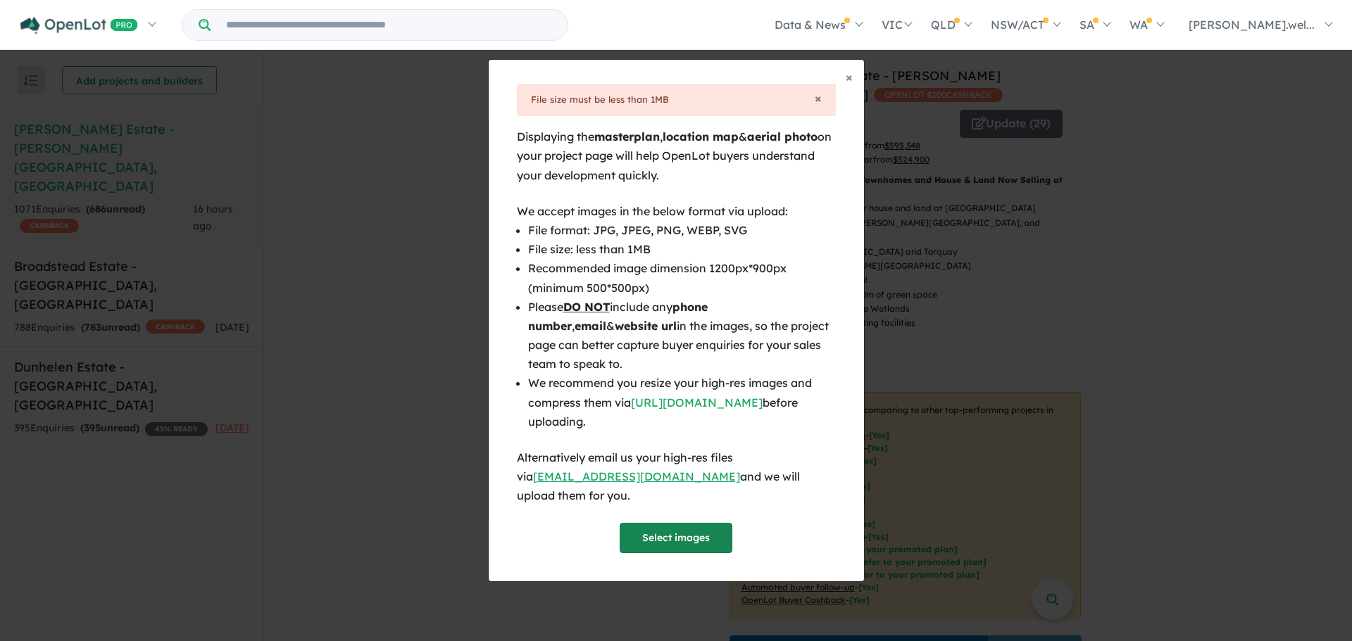
click at [650, 523] on button "Select images" at bounding box center [676, 538] width 113 height 30
click at [673, 534] on button "Select images" at bounding box center [676, 538] width 113 height 30
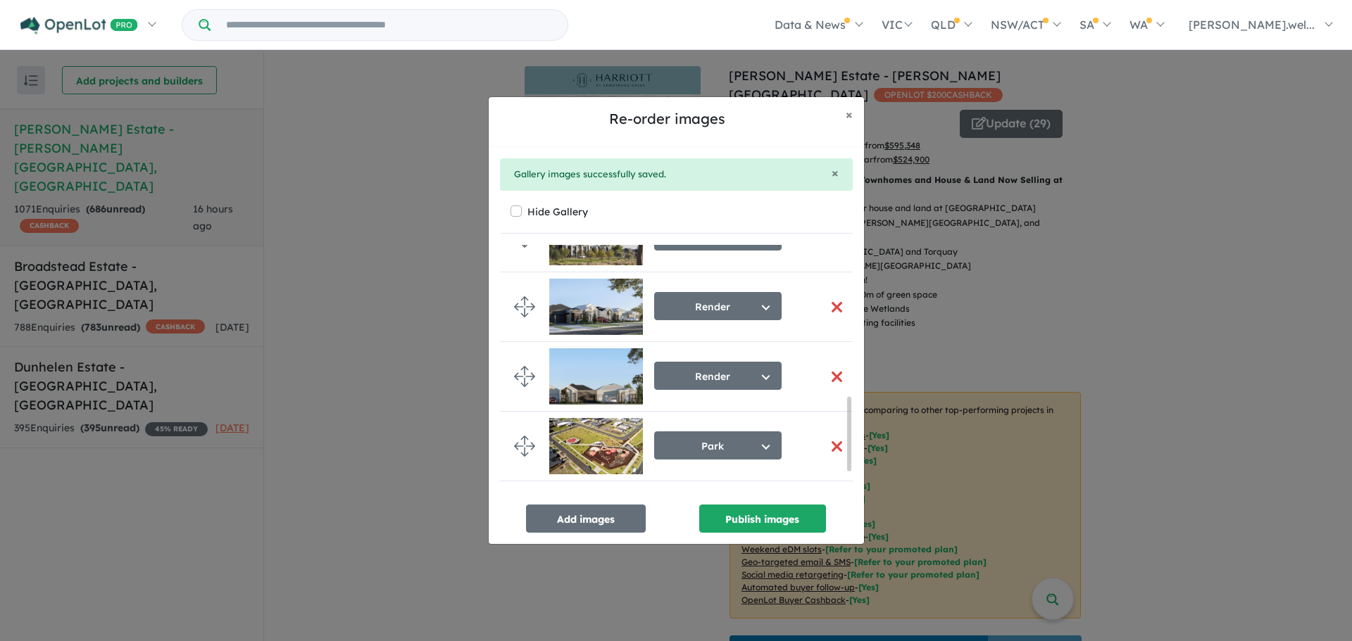
scroll to position [611, 0]
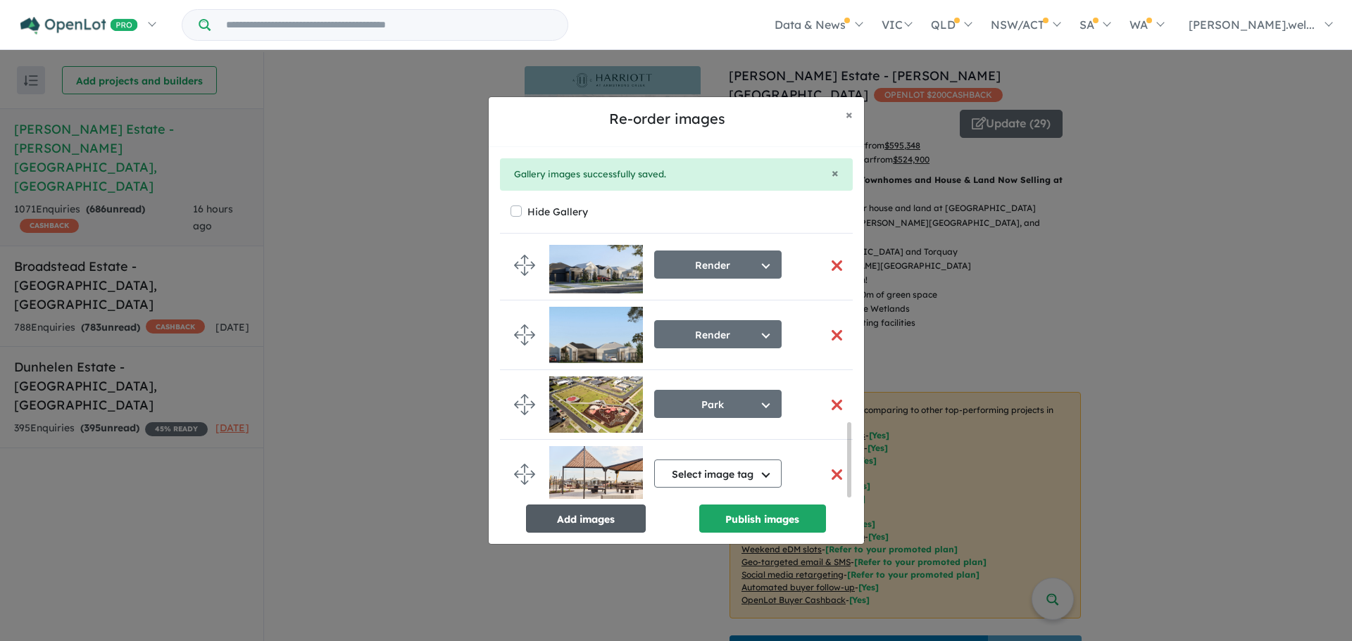
click at [628, 525] on button "Add images" at bounding box center [586, 519] width 120 height 28
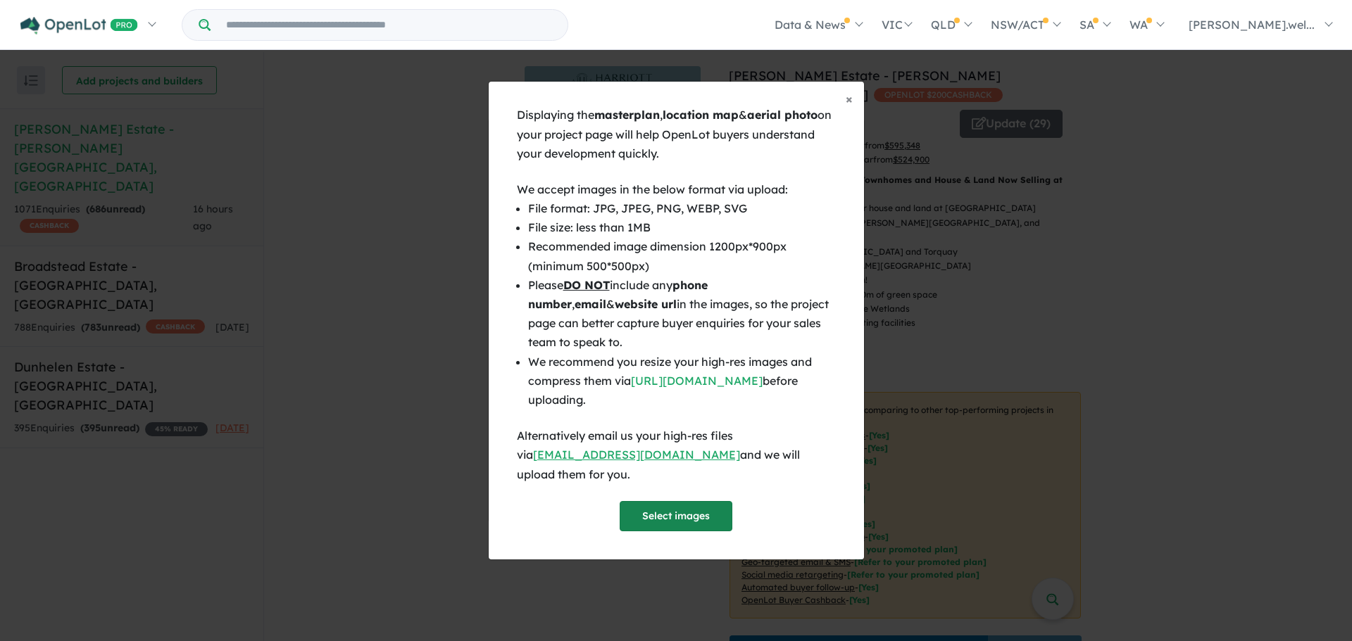
click at [703, 501] on button "Select images" at bounding box center [676, 516] width 113 height 30
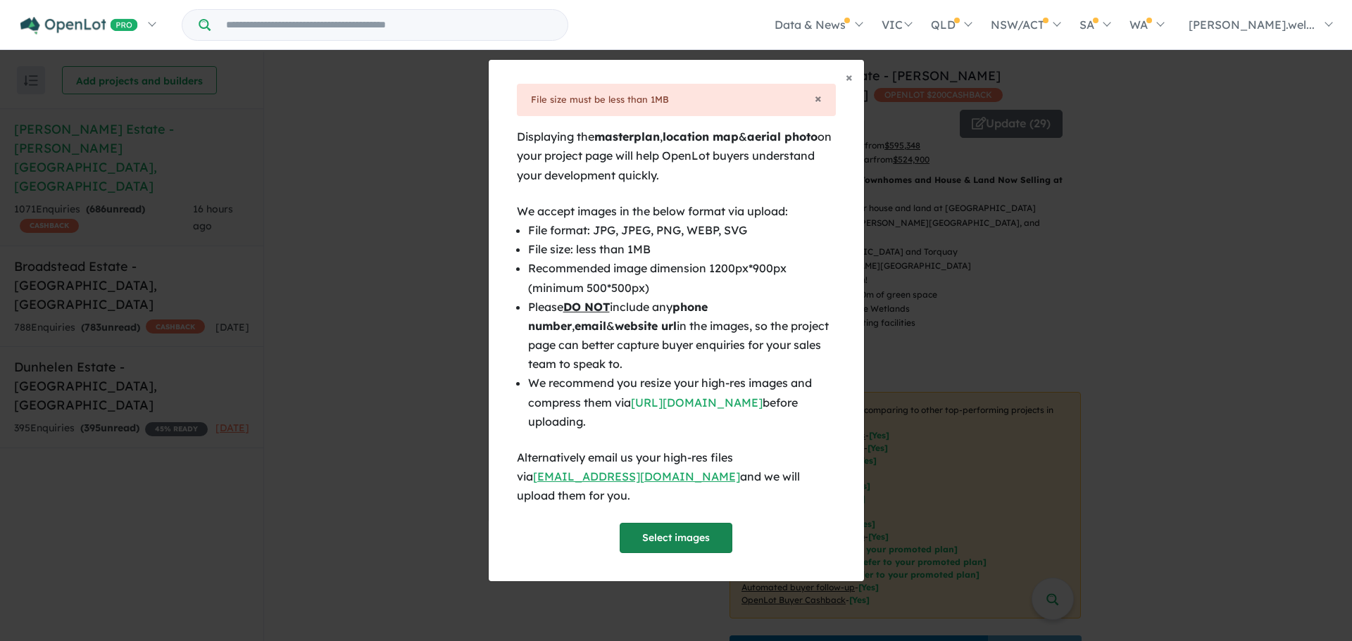
click at [651, 526] on button "Select images" at bounding box center [676, 538] width 113 height 30
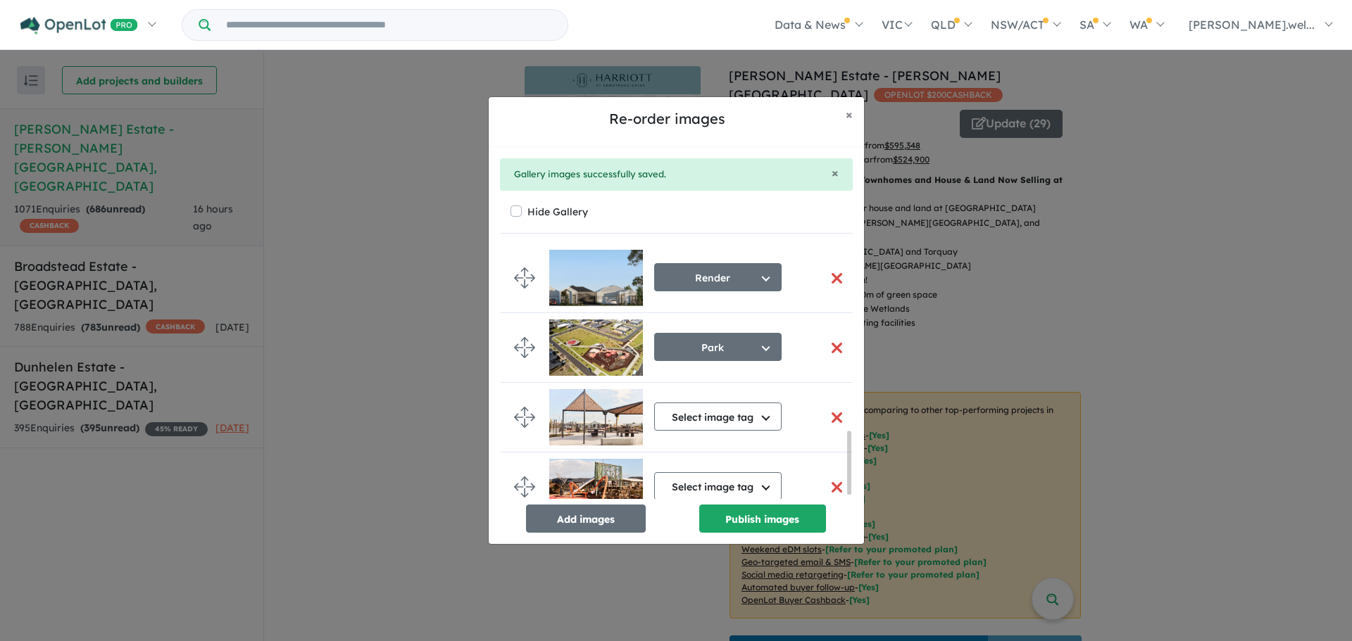
scroll to position [762, 0]
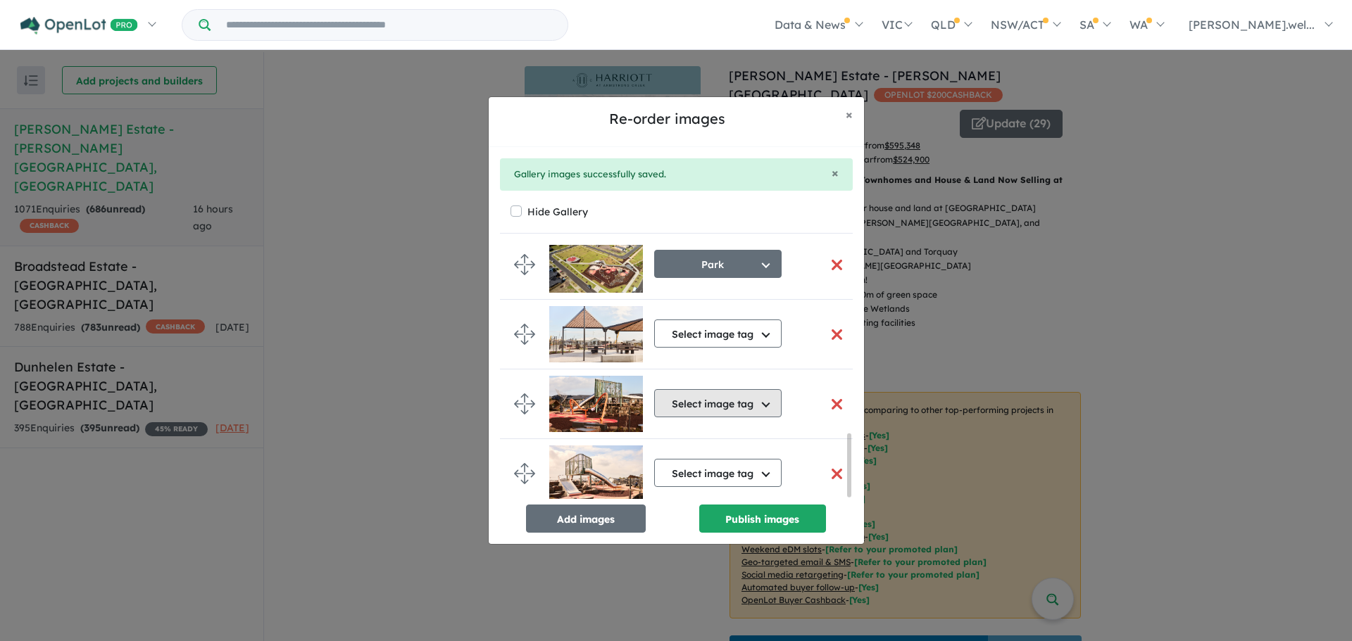
click at [701, 396] on button "Select image tag" at bounding box center [717, 403] width 127 height 28
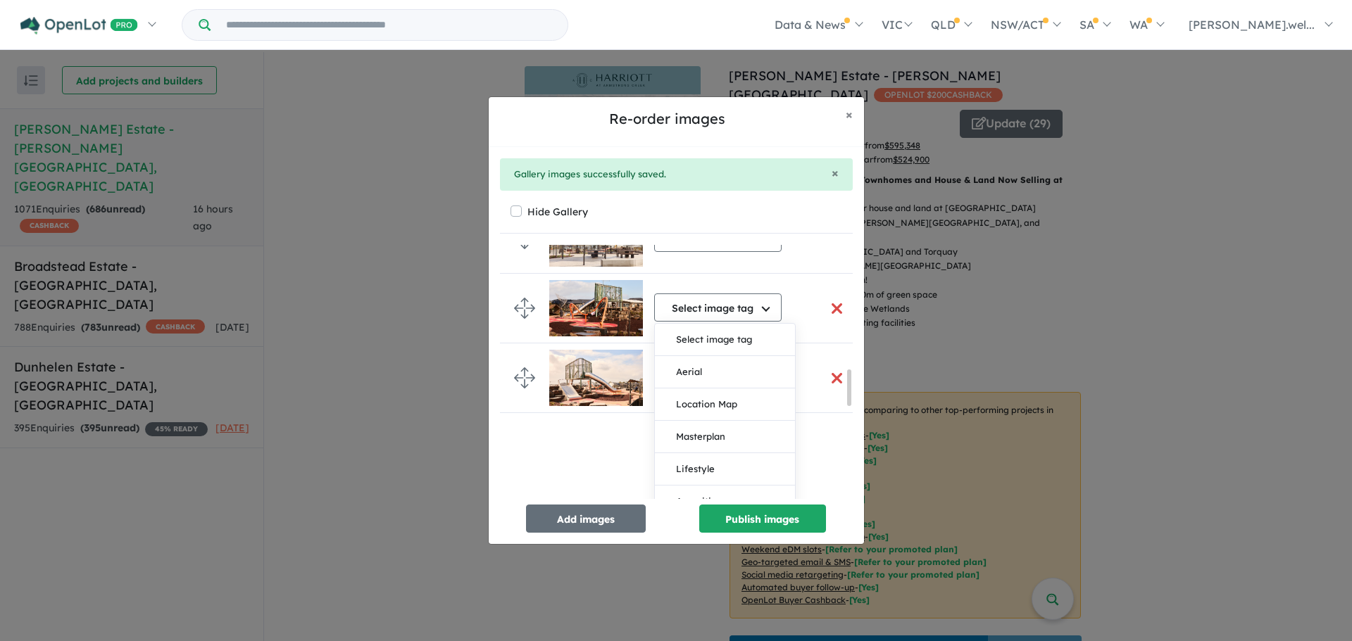
scroll to position [1044, 0]
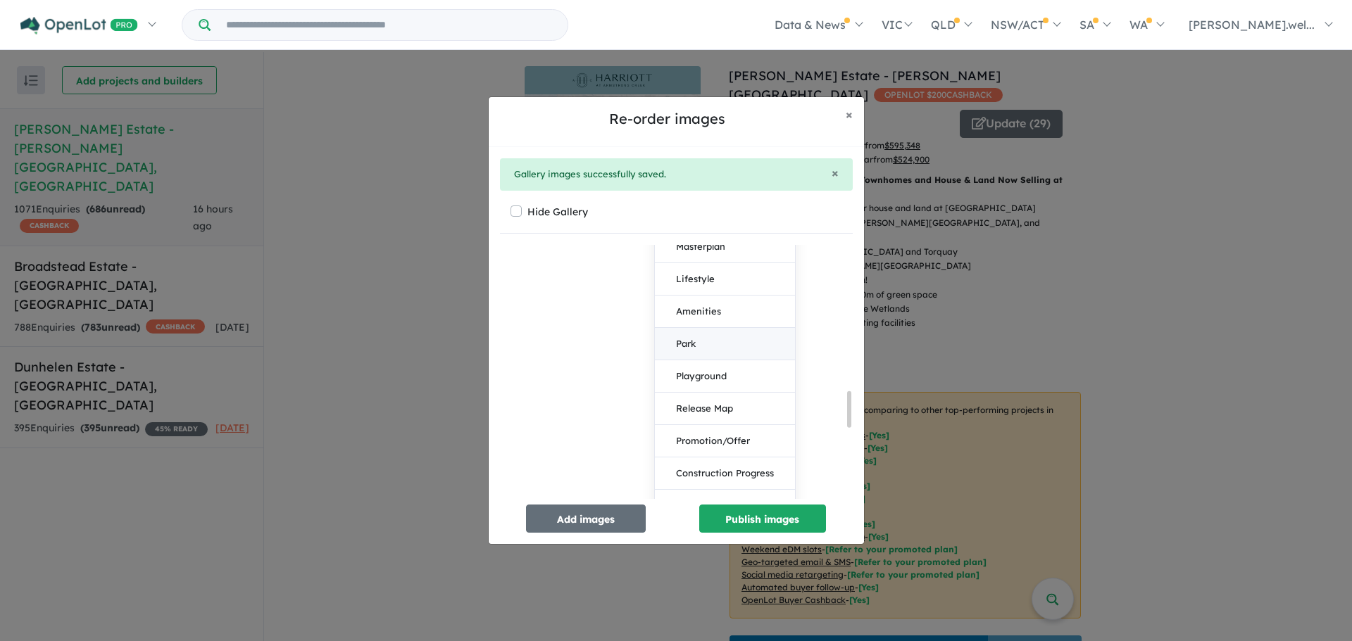
click at [718, 342] on button "Park" at bounding box center [725, 344] width 140 height 32
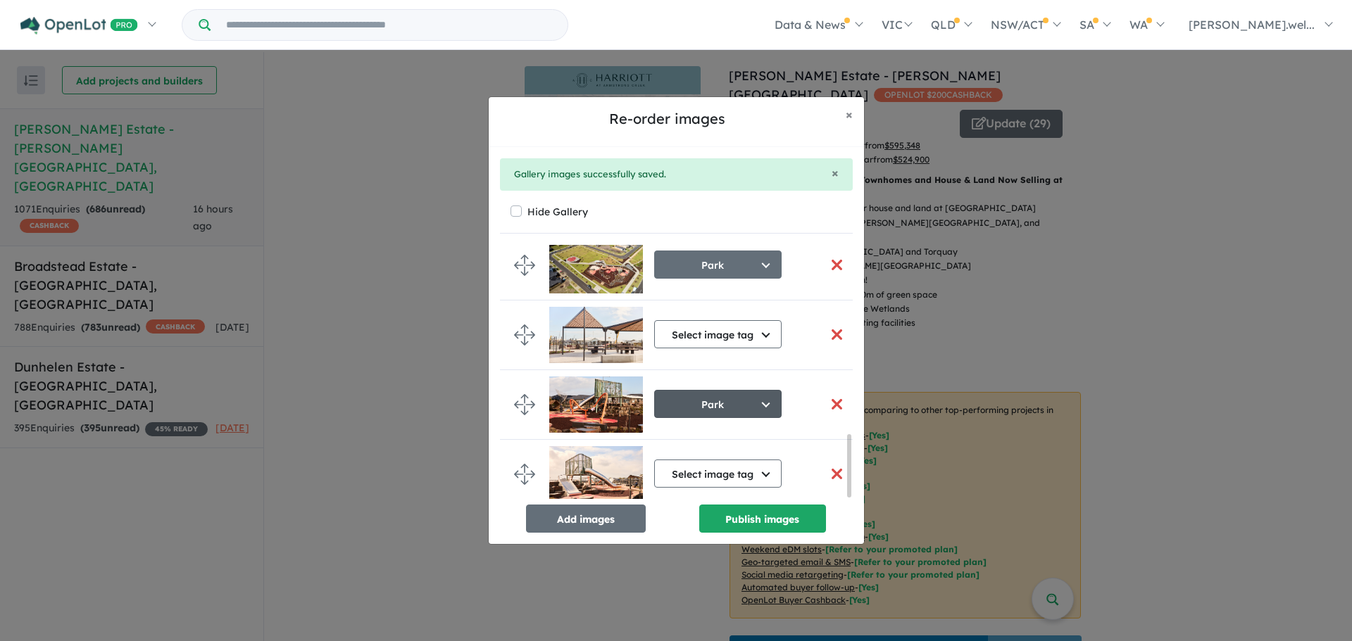
click at [705, 399] on button "Park" at bounding box center [717, 404] width 127 height 28
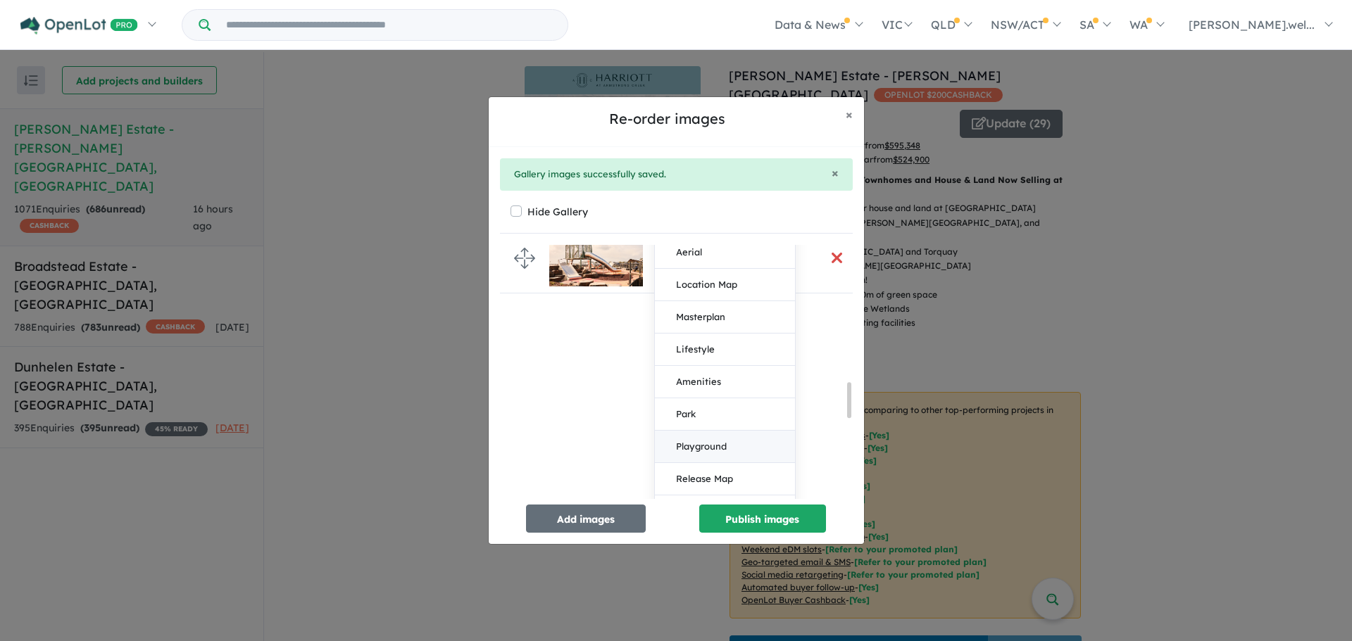
click at [701, 440] on button "Playground" at bounding box center [725, 447] width 140 height 32
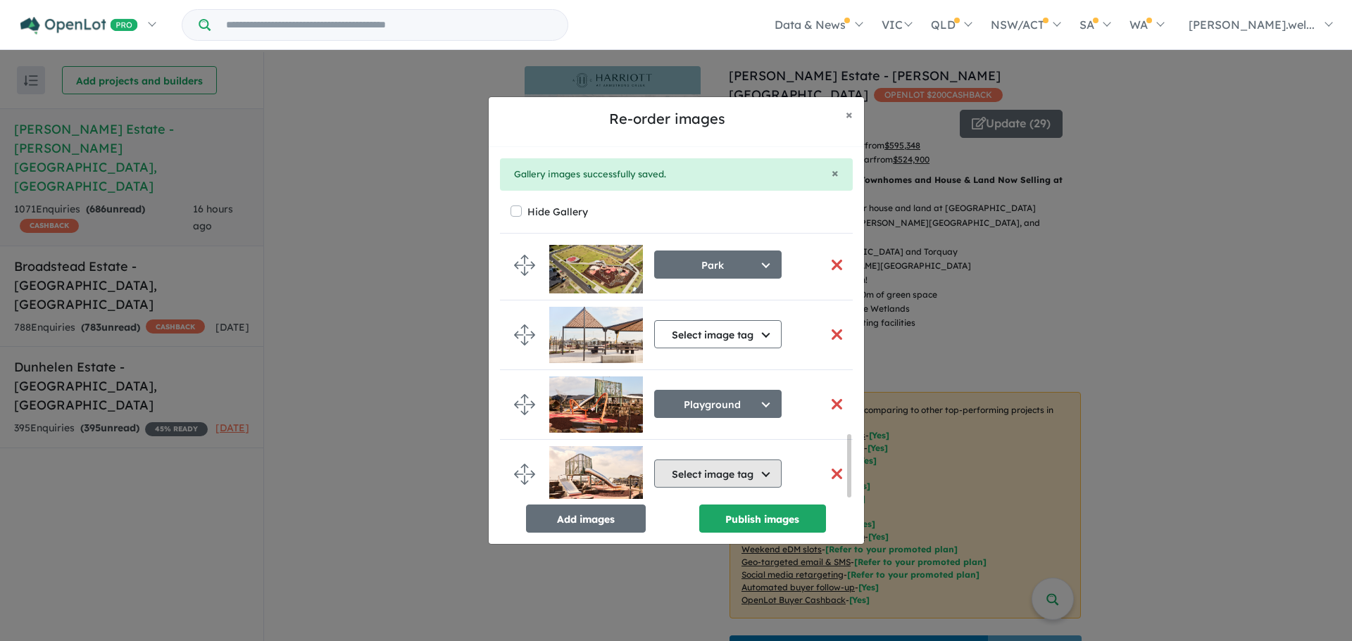
click at [684, 475] on button "Select image tag" at bounding box center [717, 474] width 127 height 28
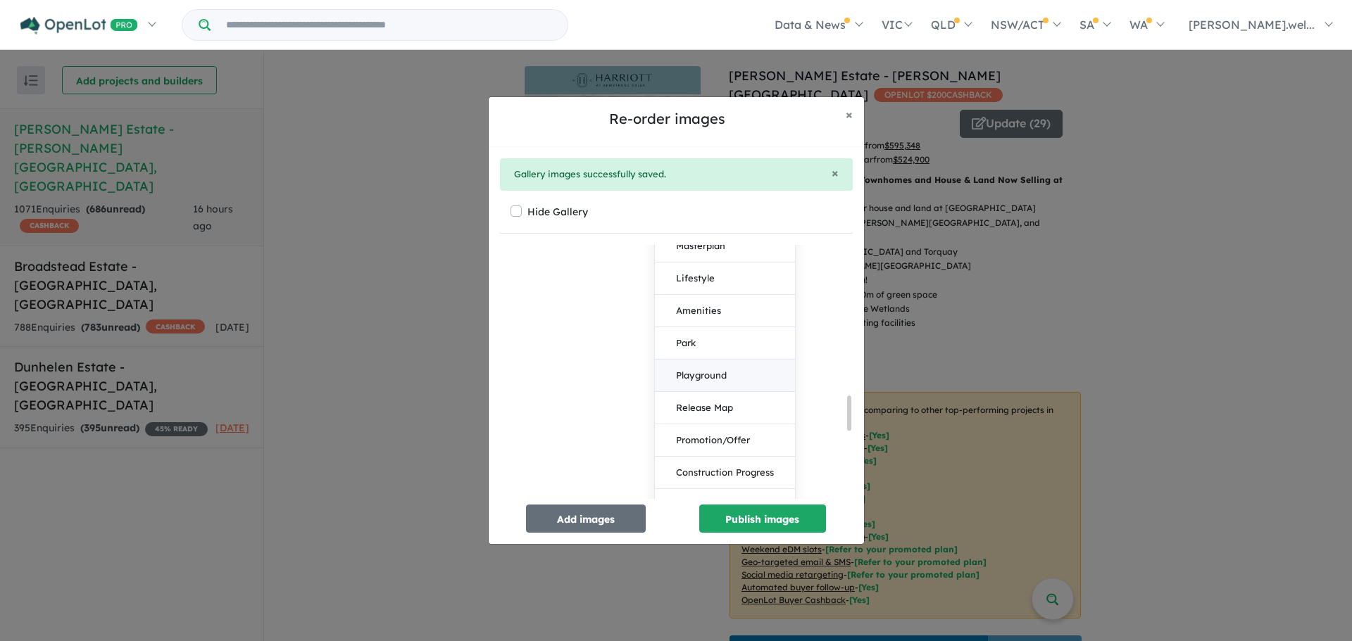
click at [698, 372] on button "Playground" at bounding box center [725, 376] width 140 height 32
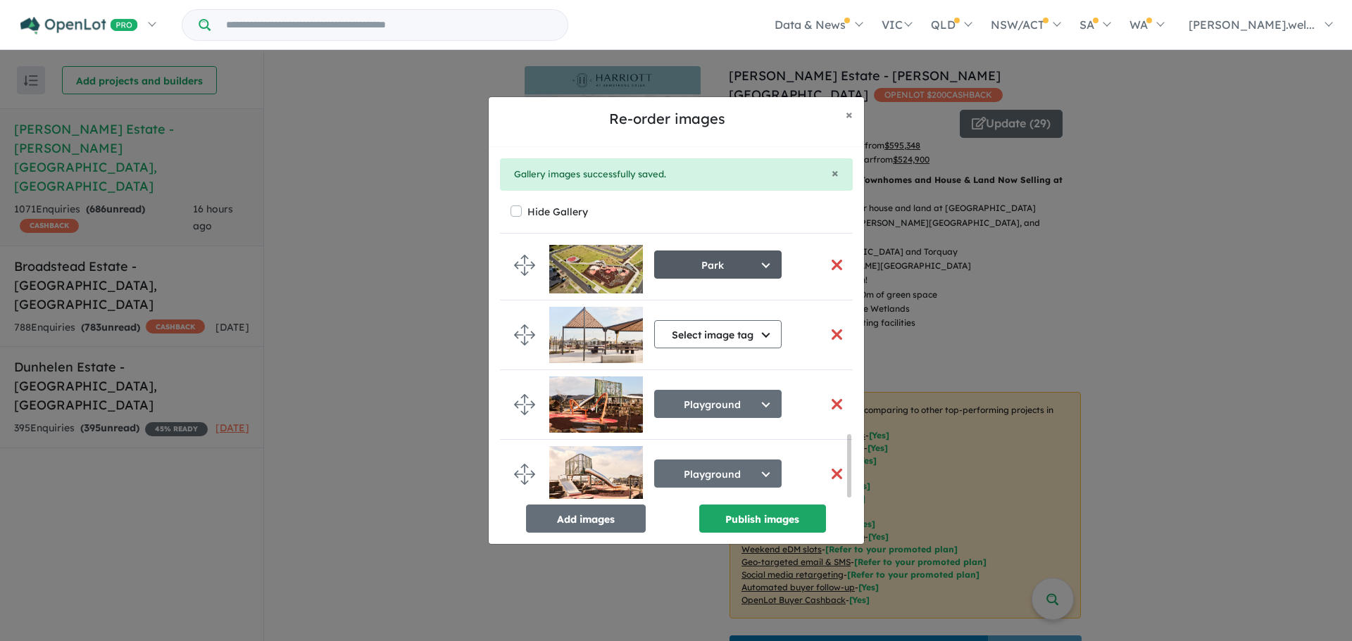
scroll to position [627, 0]
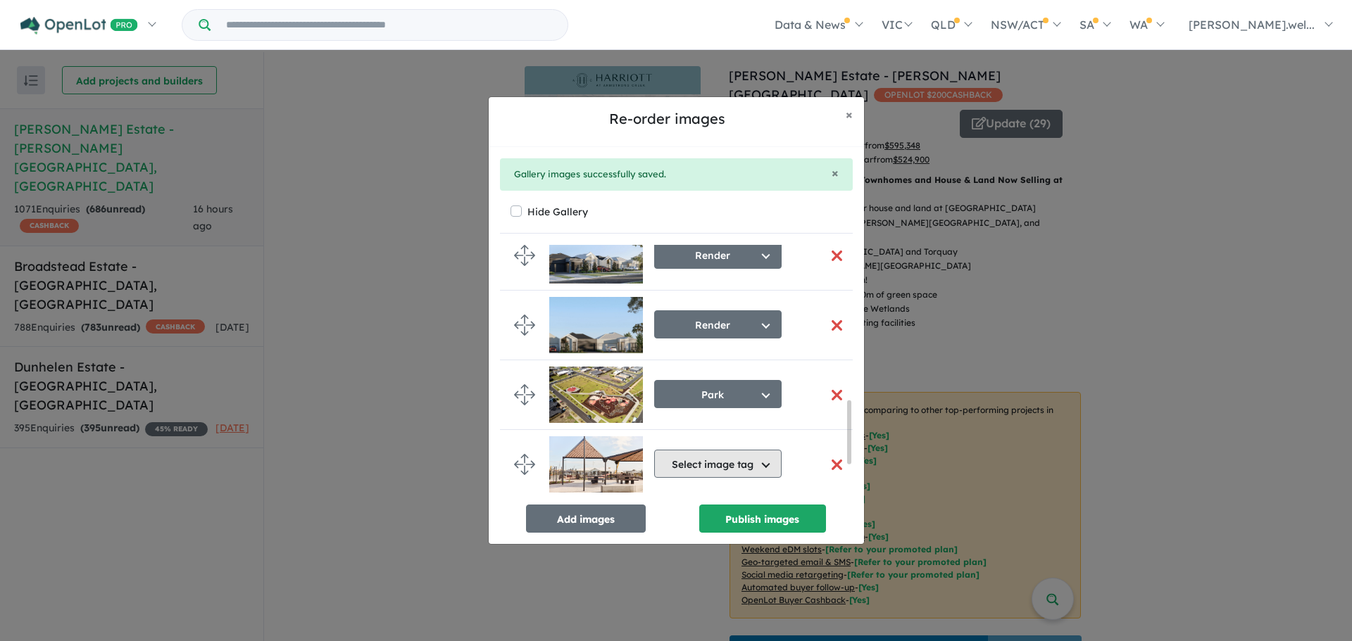
click at [708, 456] on button "Select image tag" at bounding box center [717, 464] width 127 height 28
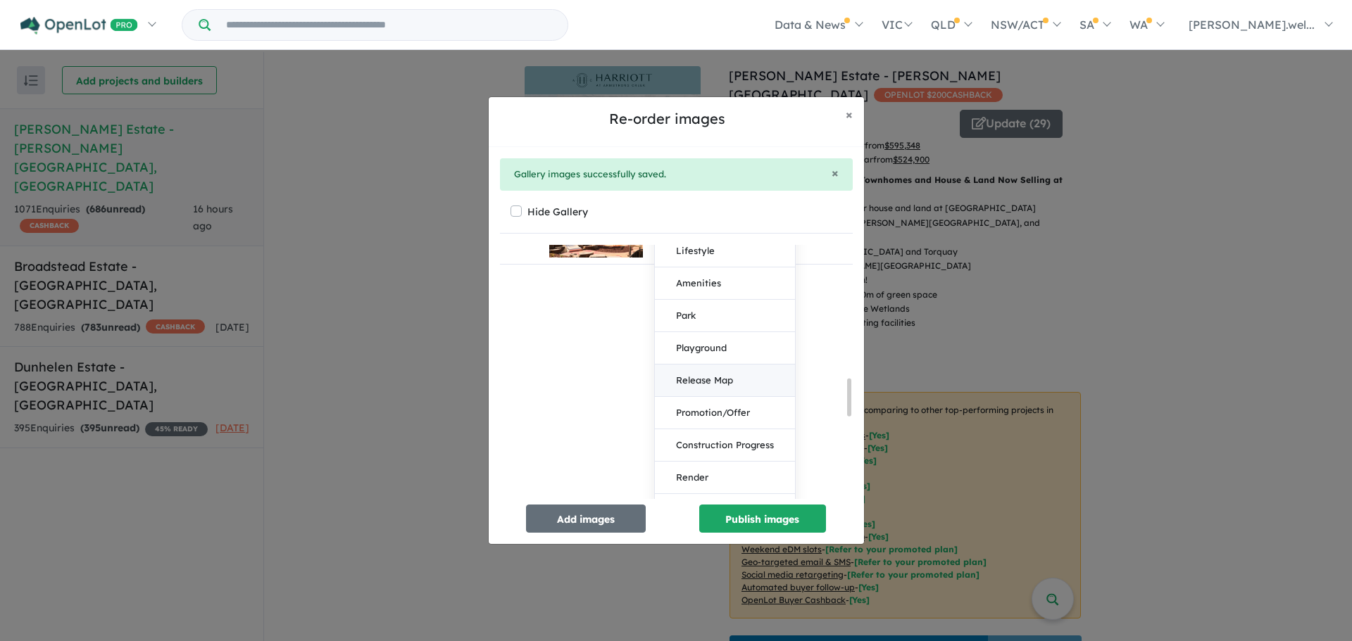
scroll to position [914, 0]
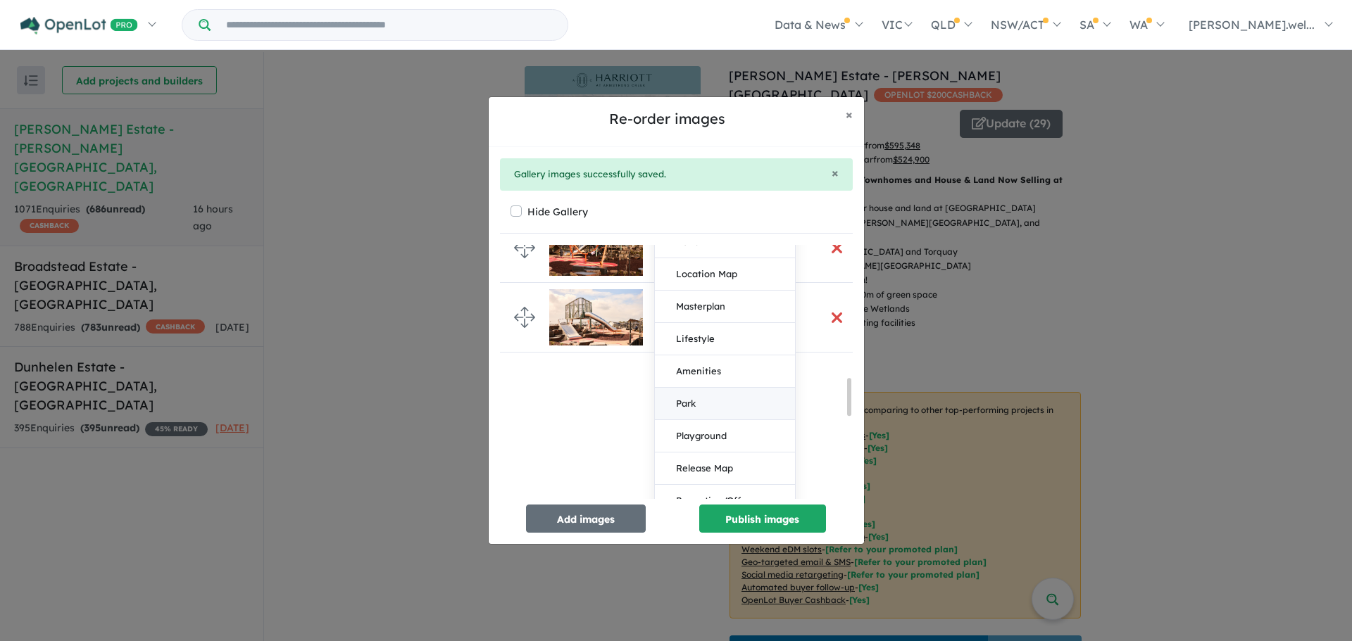
click at [707, 401] on button "Park" at bounding box center [725, 404] width 140 height 32
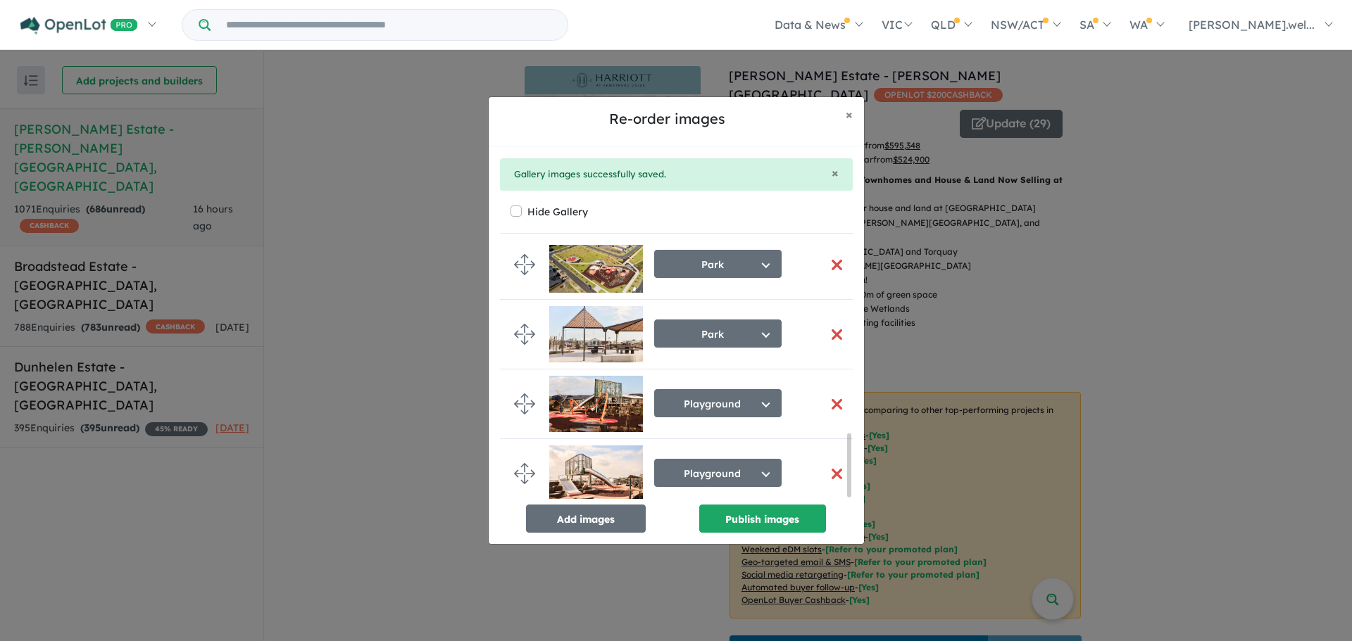
scroll to position [692, 0]
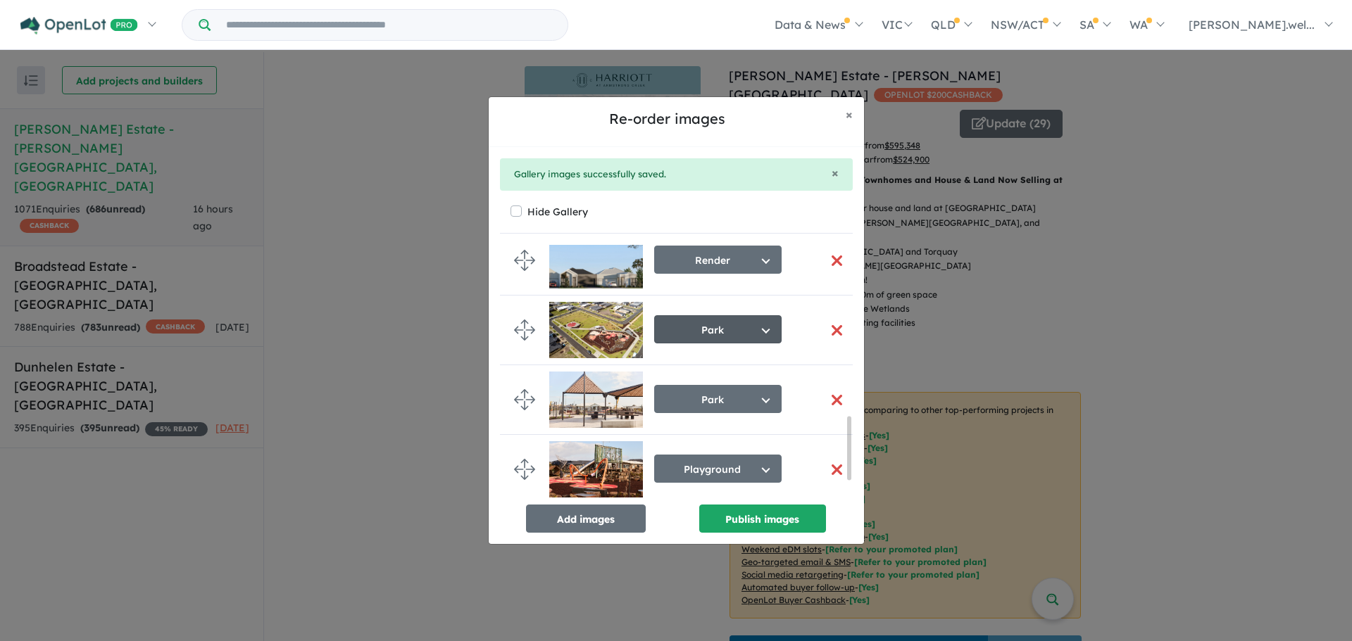
click at [701, 339] on button "Park" at bounding box center [717, 329] width 127 height 28
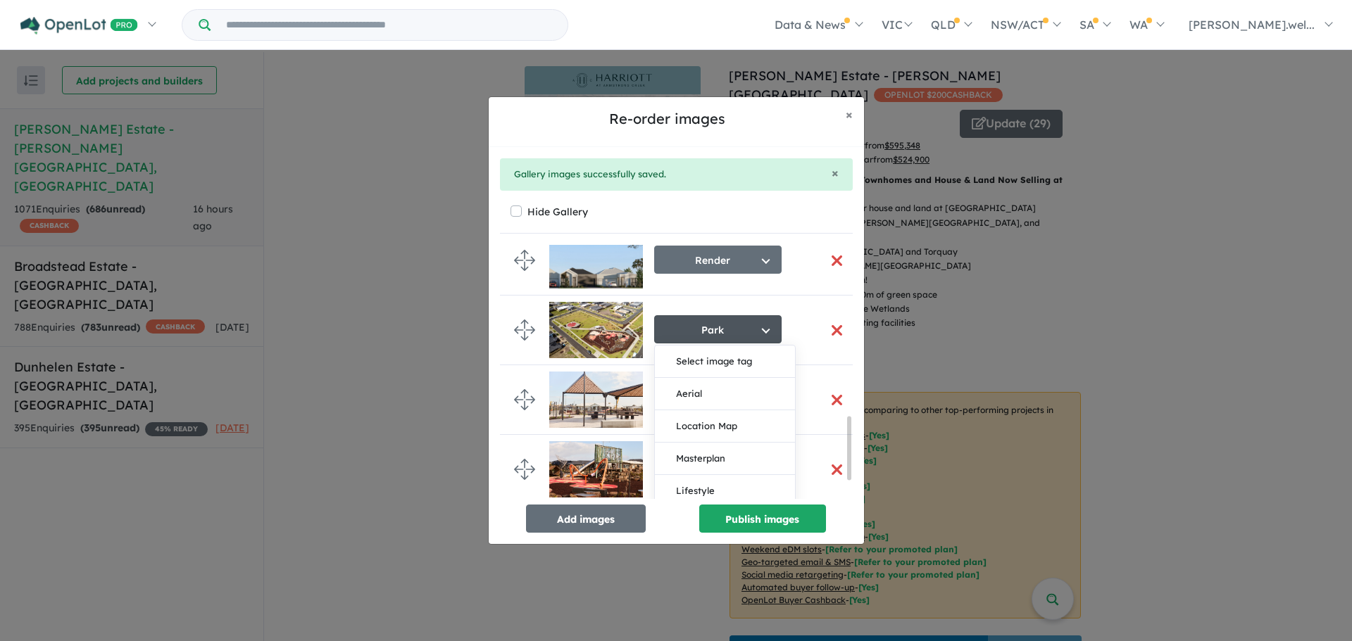
click at [627, 348] on img at bounding box center [596, 330] width 94 height 56
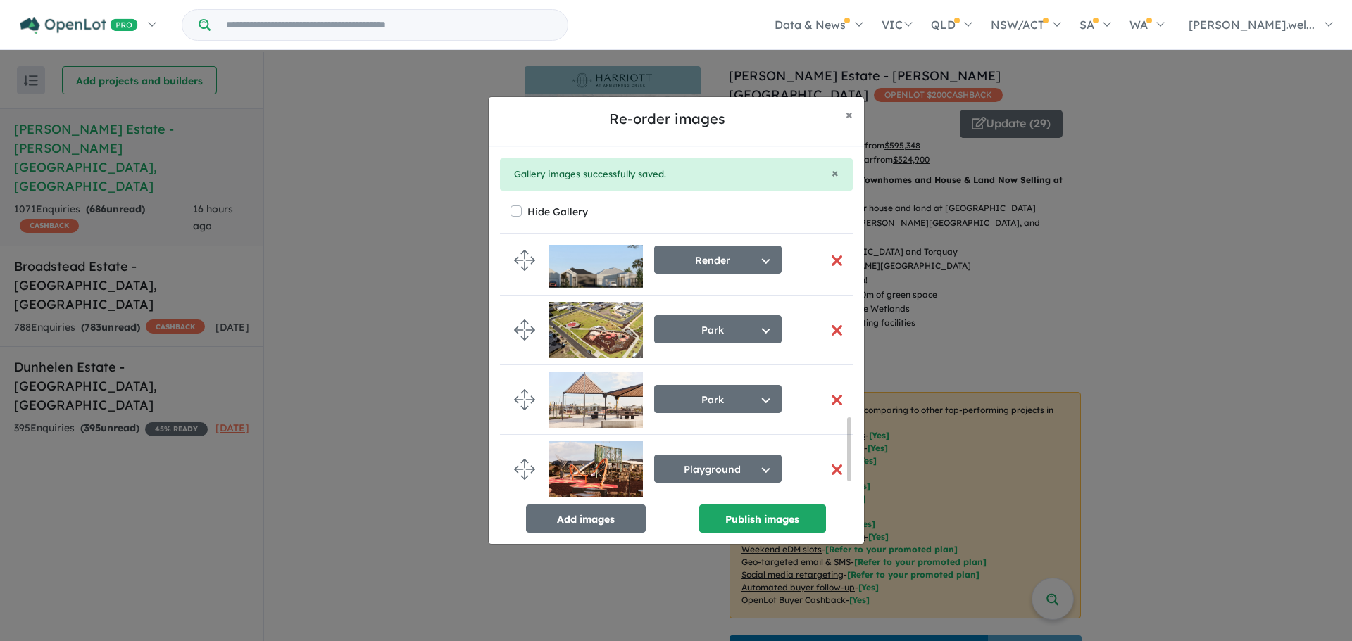
scroll to position [762, 0]
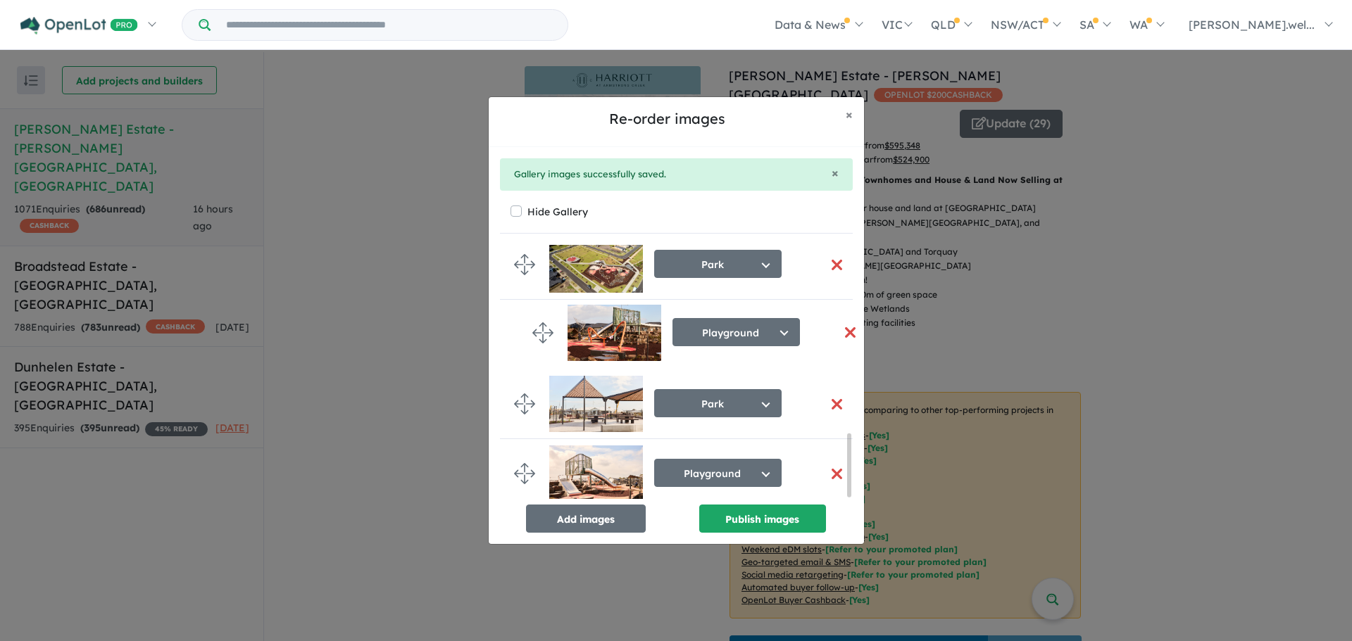
drag, startPoint x: 527, startPoint y: 385, endPoint x: 540, endPoint y: 330, distance: 56.4
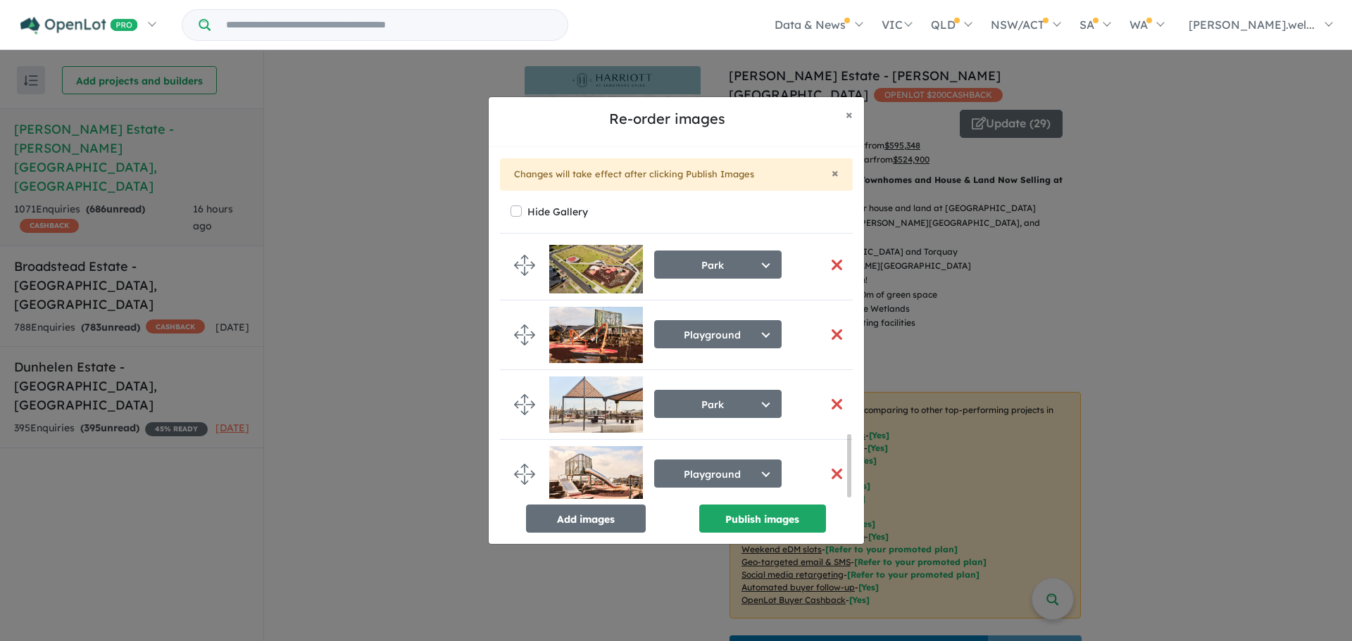
scroll to position [774, 0]
click at [592, 512] on button "Add images" at bounding box center [586, 519] width 120 height 28
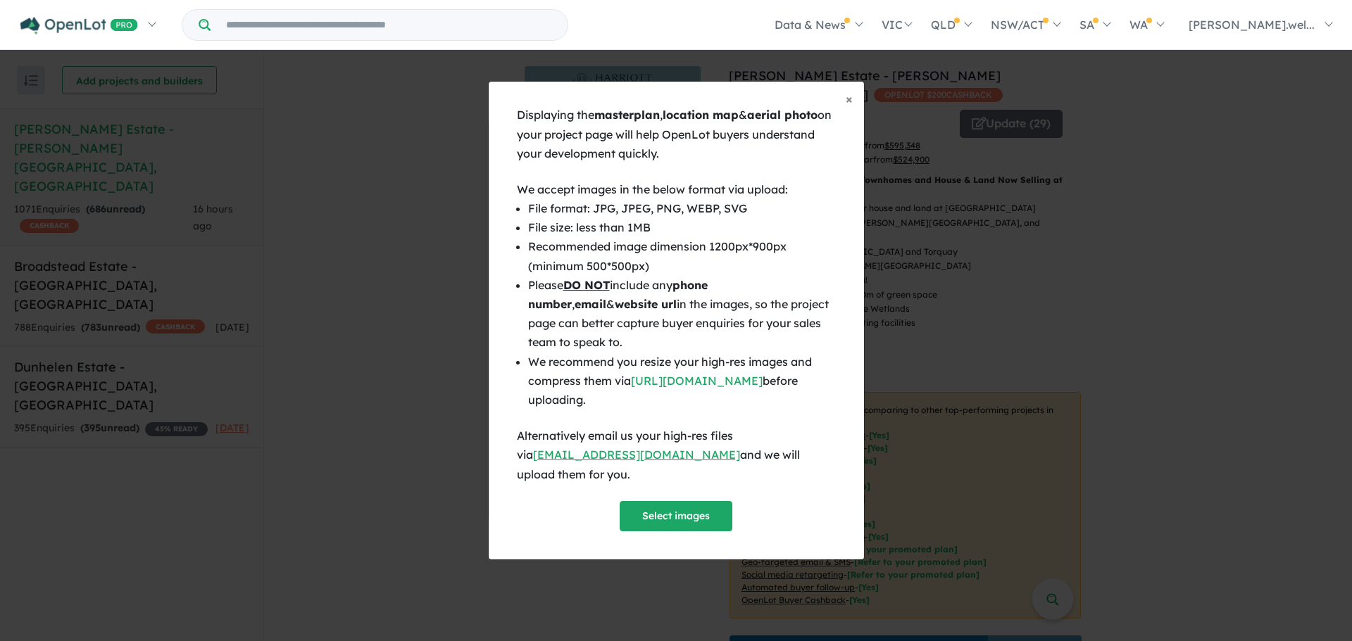
scroll to position [771, 0]
click at [696, 506] on button "Select images" at bounding box center [676, 516] width 113 height 30
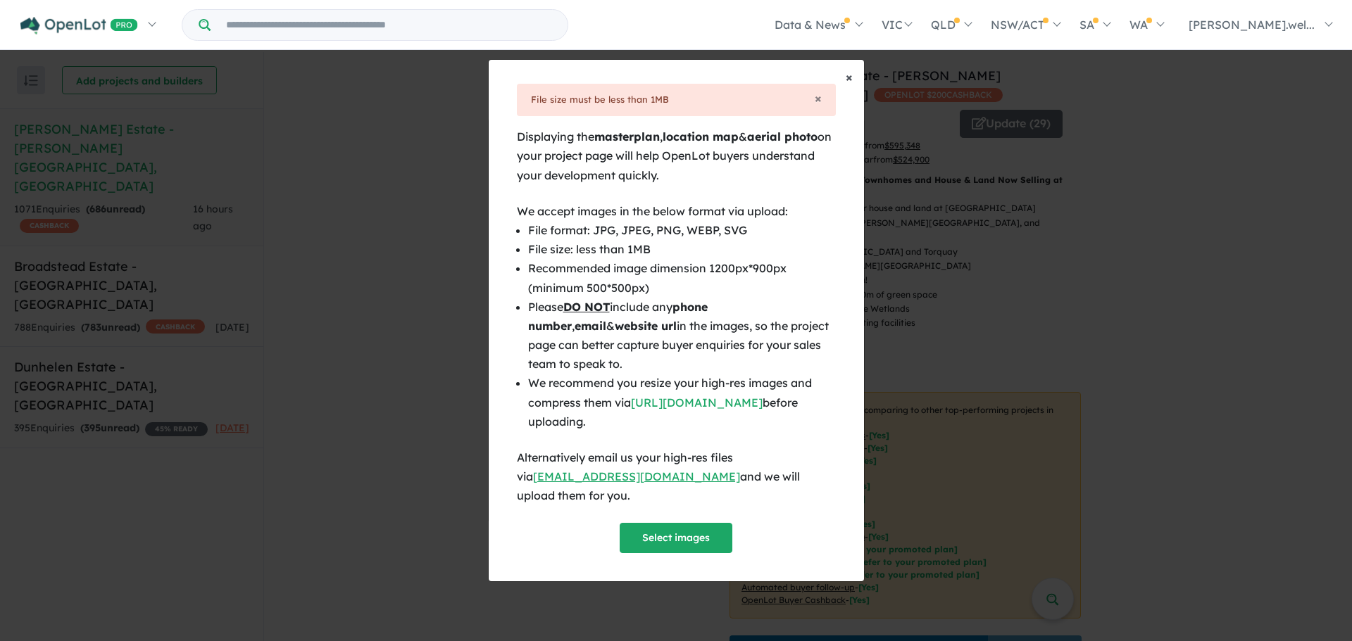
click at [844, 86] on button "× Close" at bounding box center [849, 77] width 30 height 35
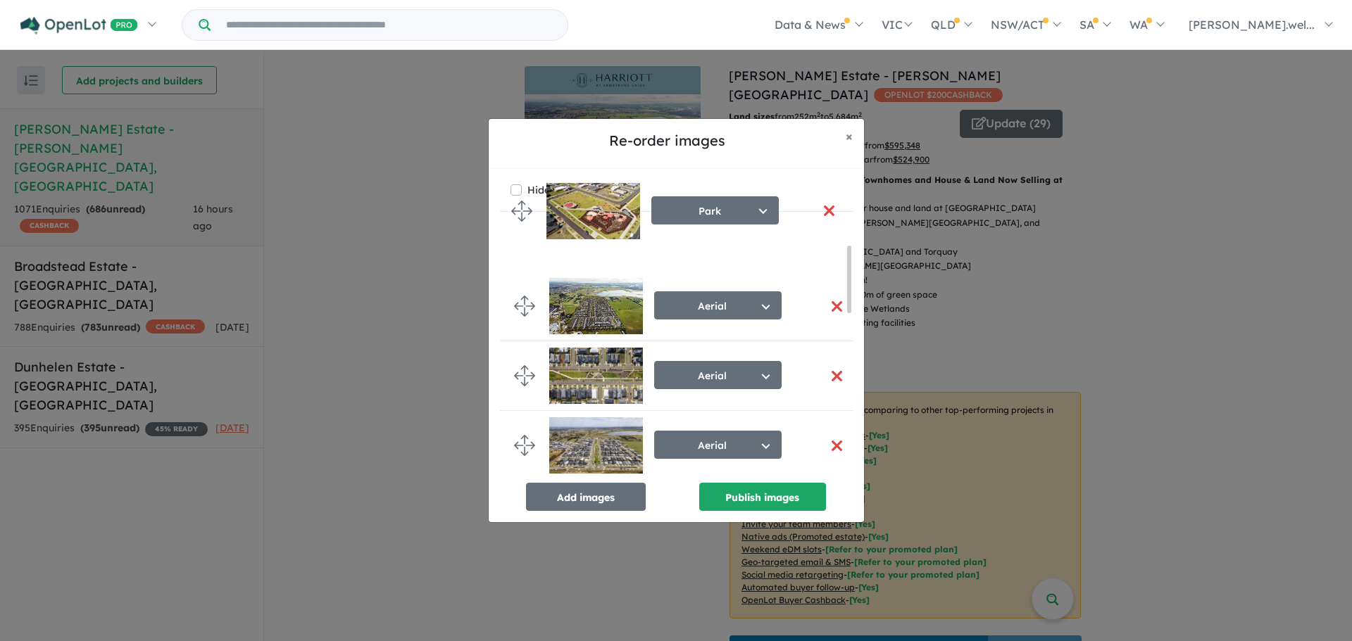
scroll to position [0, 0]
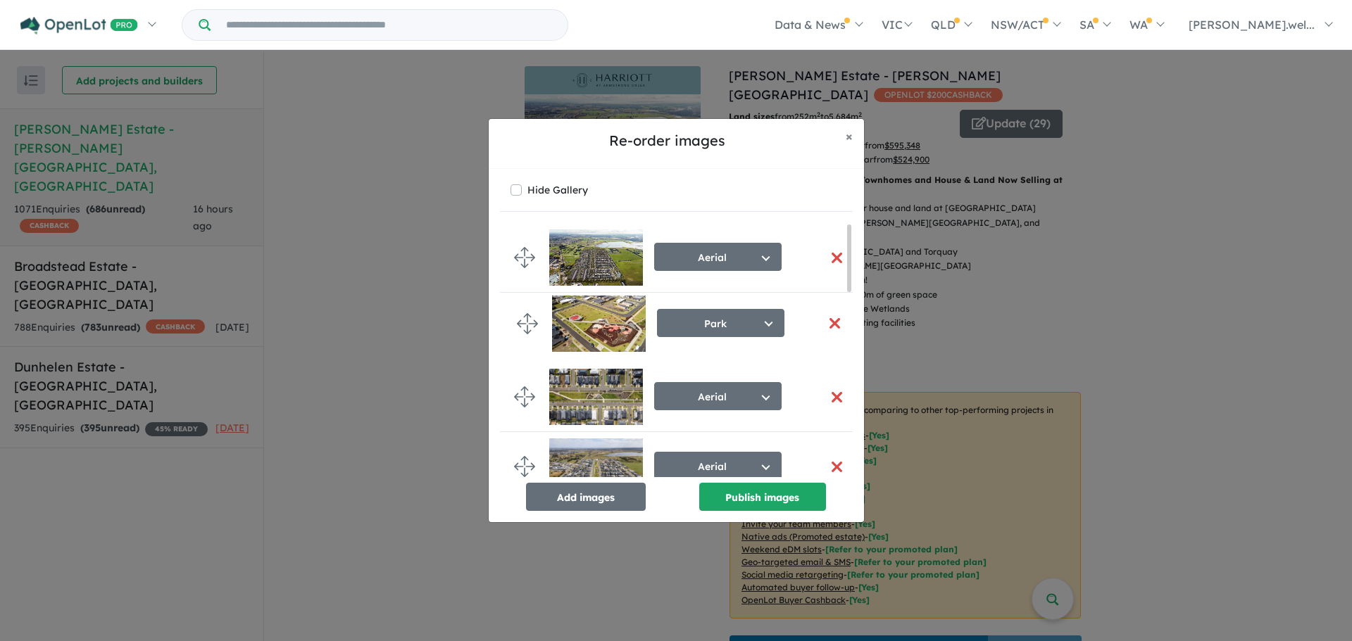
drag, startPoint x: 525, startPoint y: 239, endPoint x: 530, endPoint y: 327, distance: 88.2
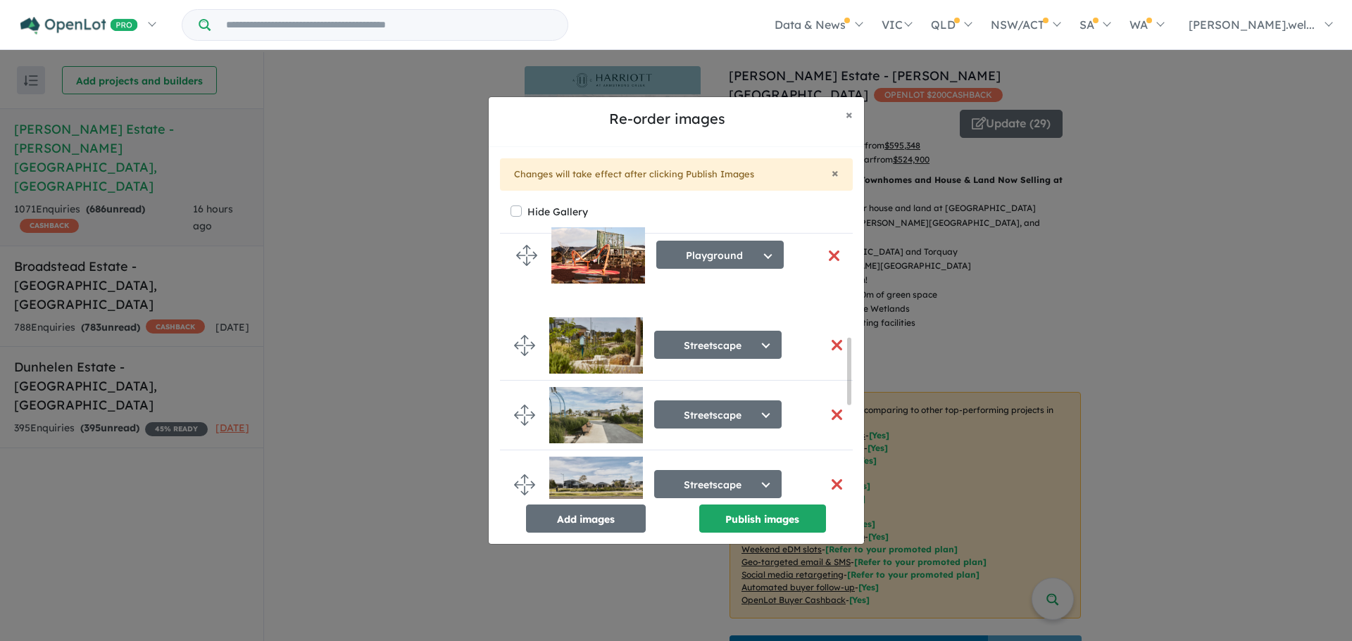
scroll to position [344, 0]
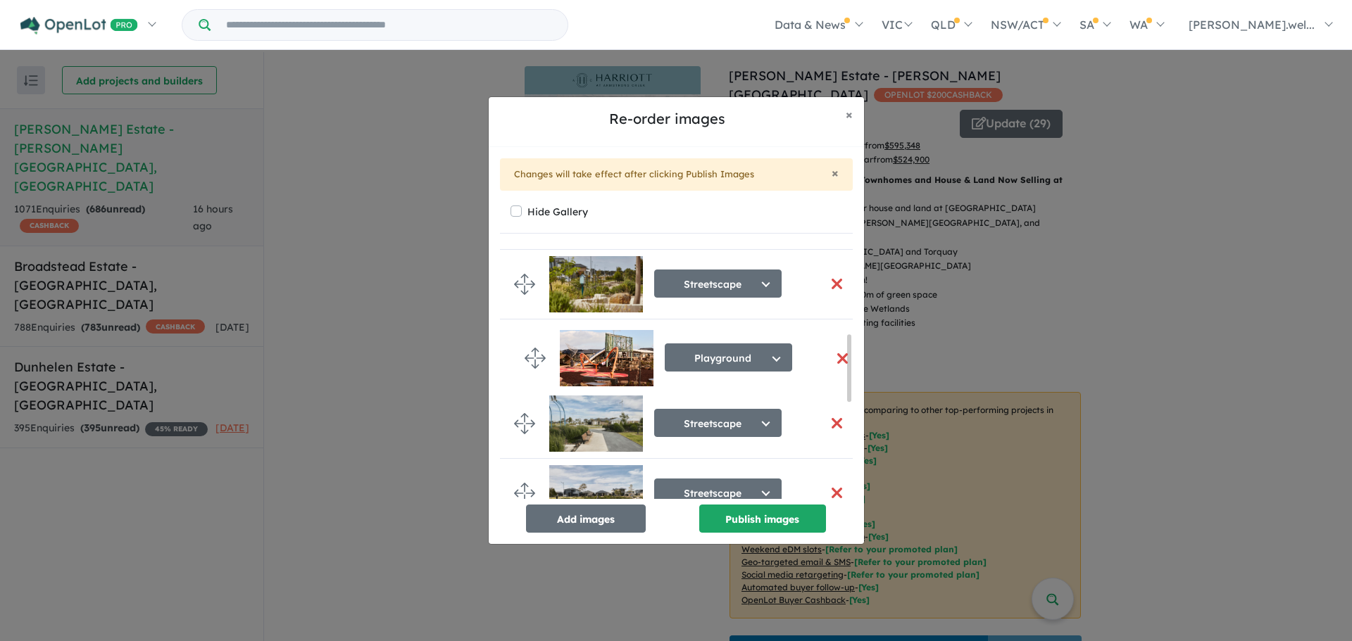
drag, startPoint x: 525, startPoint y: 332, endPoint x: 535, endPoint y: 361, distance: 30.7
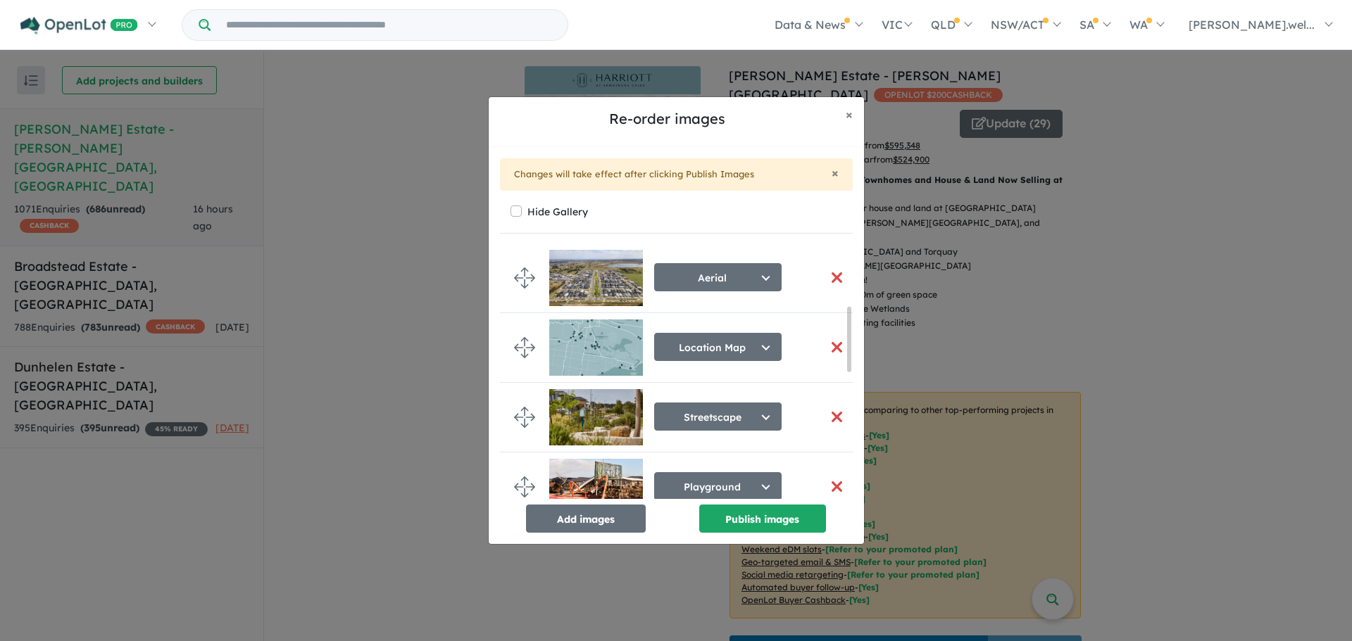
scroll to position [282, 0]
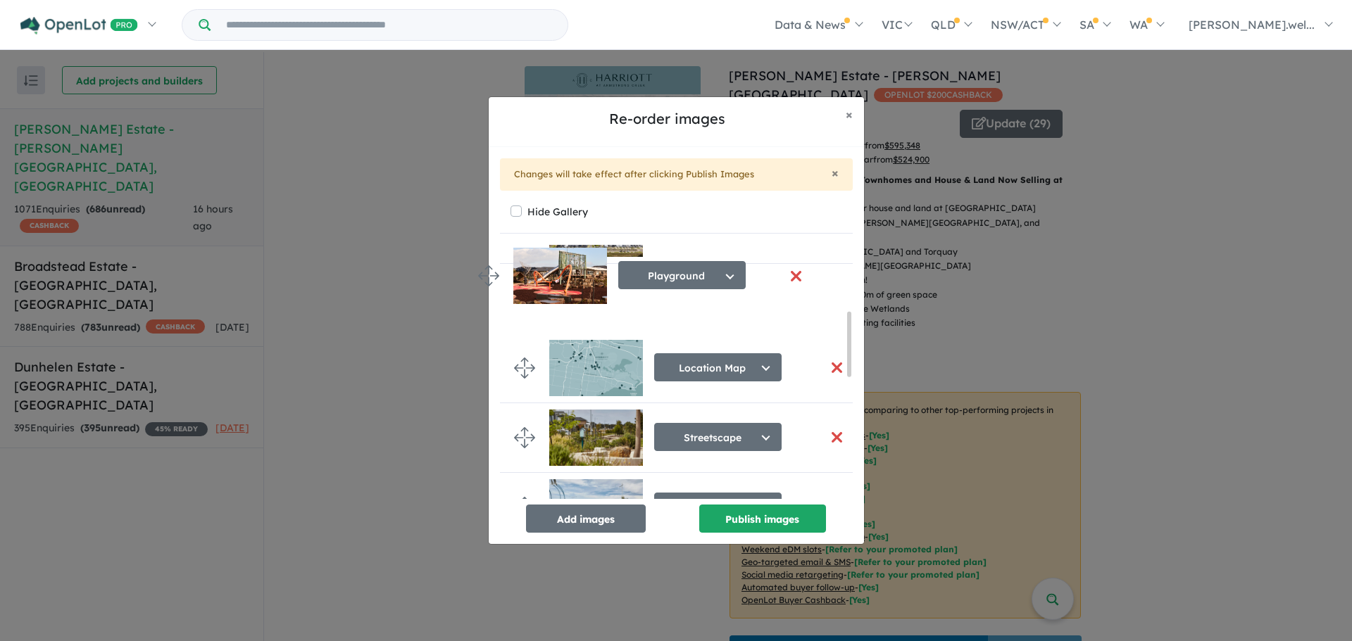
drag, startPoint x: 527, startPoint y: 409, endPoint x: 491, endPoint y: 271, distance: 142.6
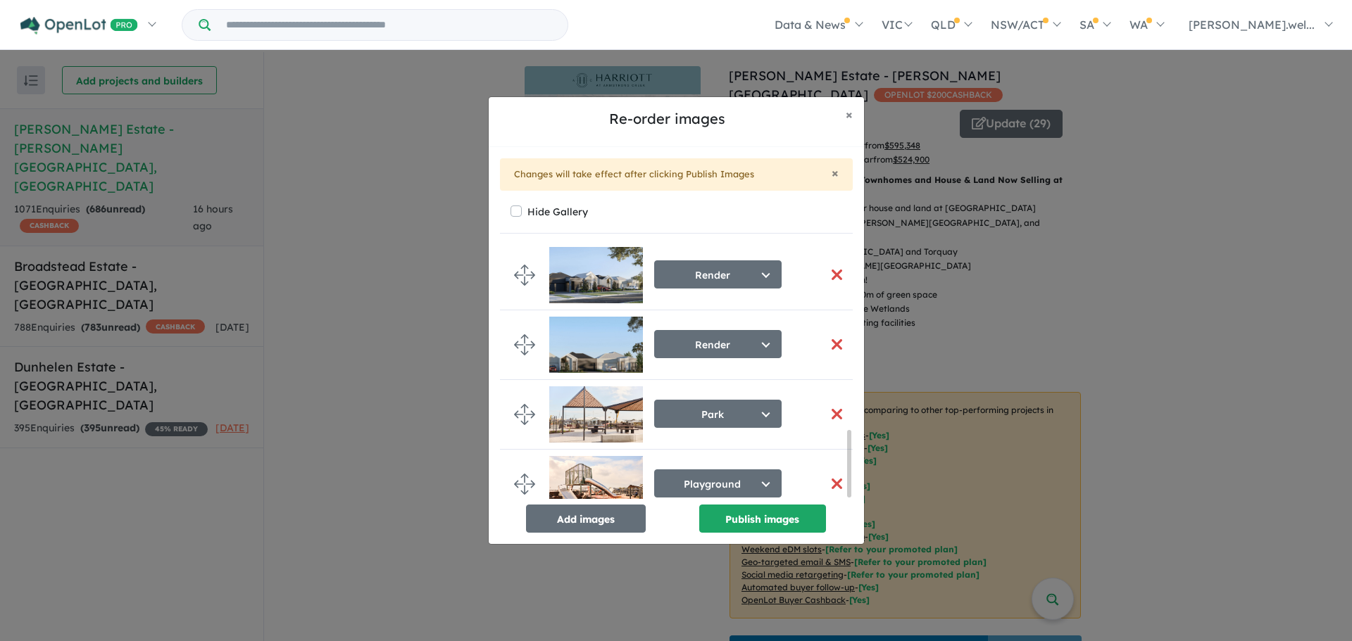
scroll to position [716, 0]
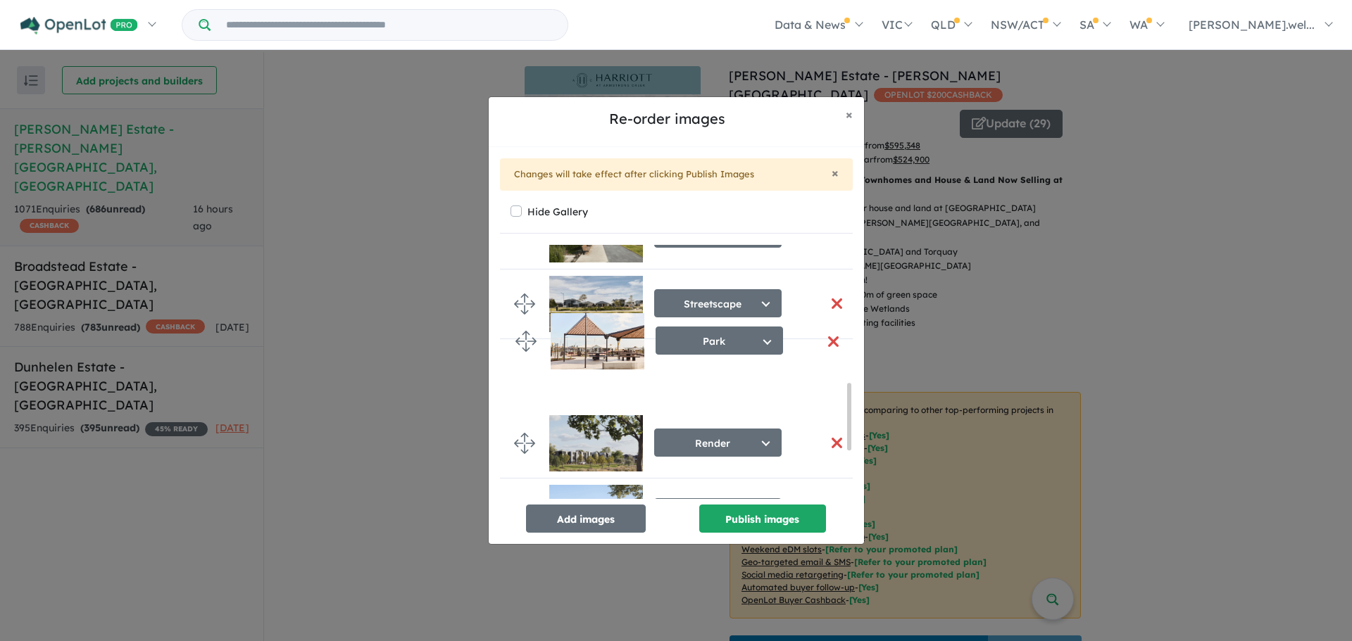
drag, startPoint x: 519, startPoint y: 395, endPoint x: 520, endPoint y: 337, distance: 58.5
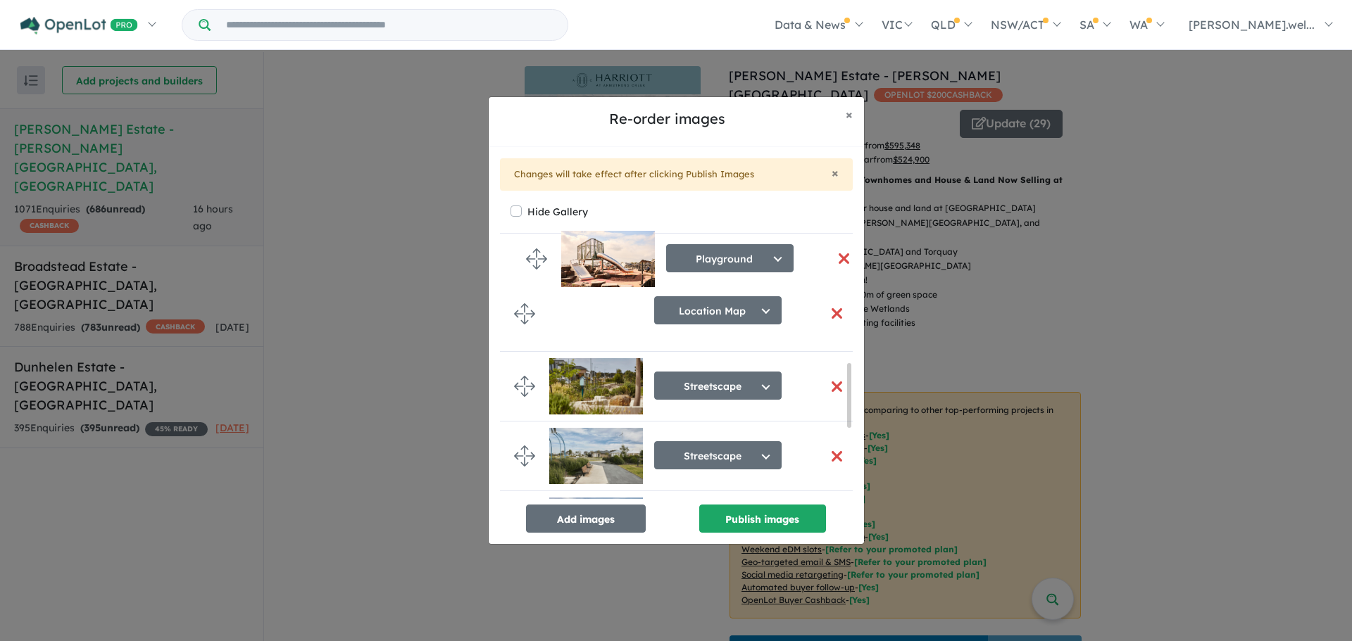
scroll to position [405, 0]
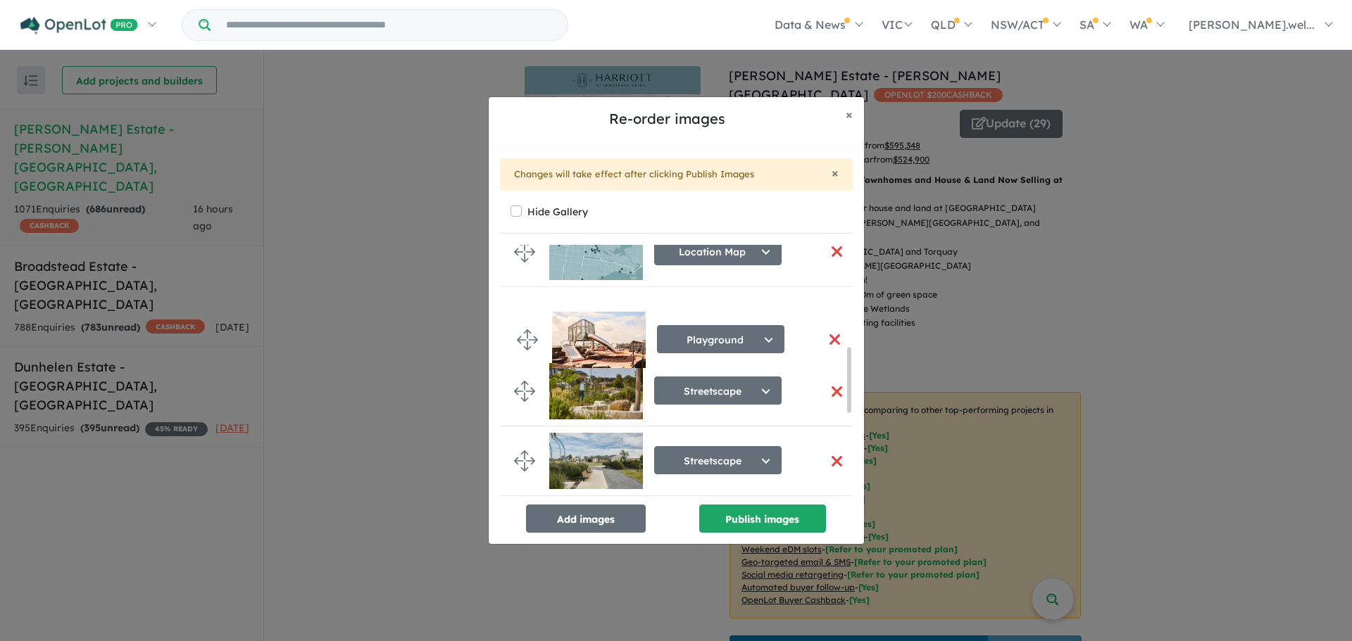
drag, startPoint x: 523, startPoint y: 465, endPoint x: 526, endPoint y: 335, distance: 130.3
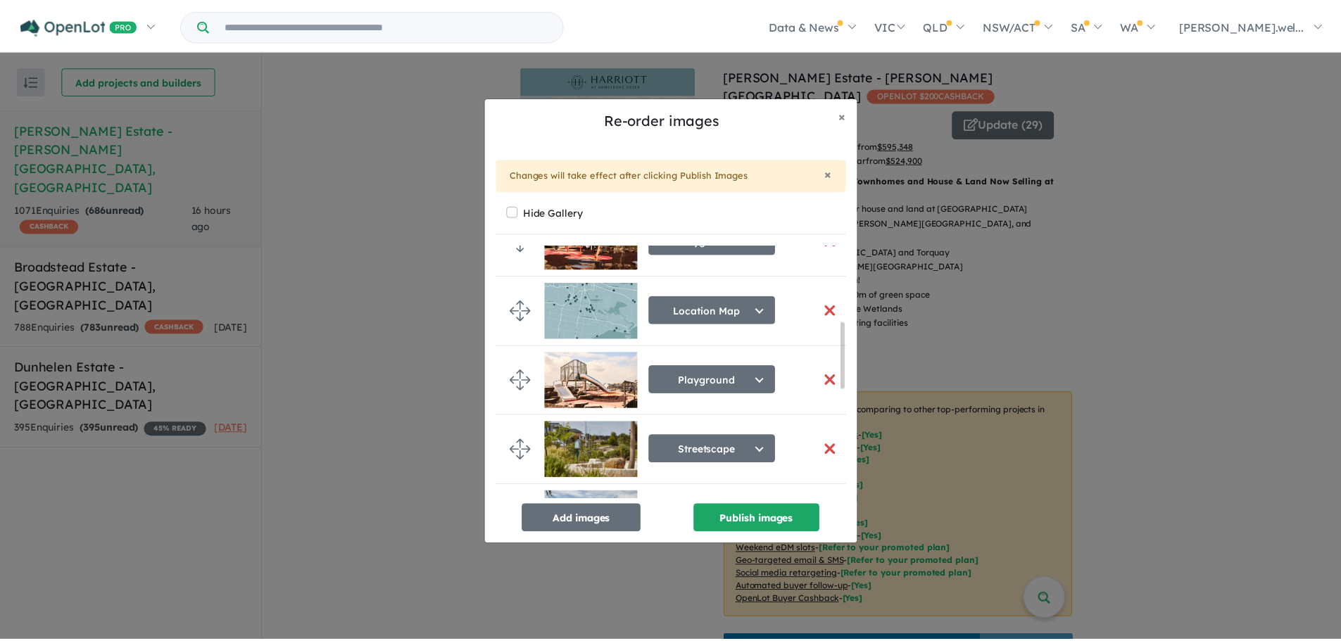
scroll to position [294, 0]
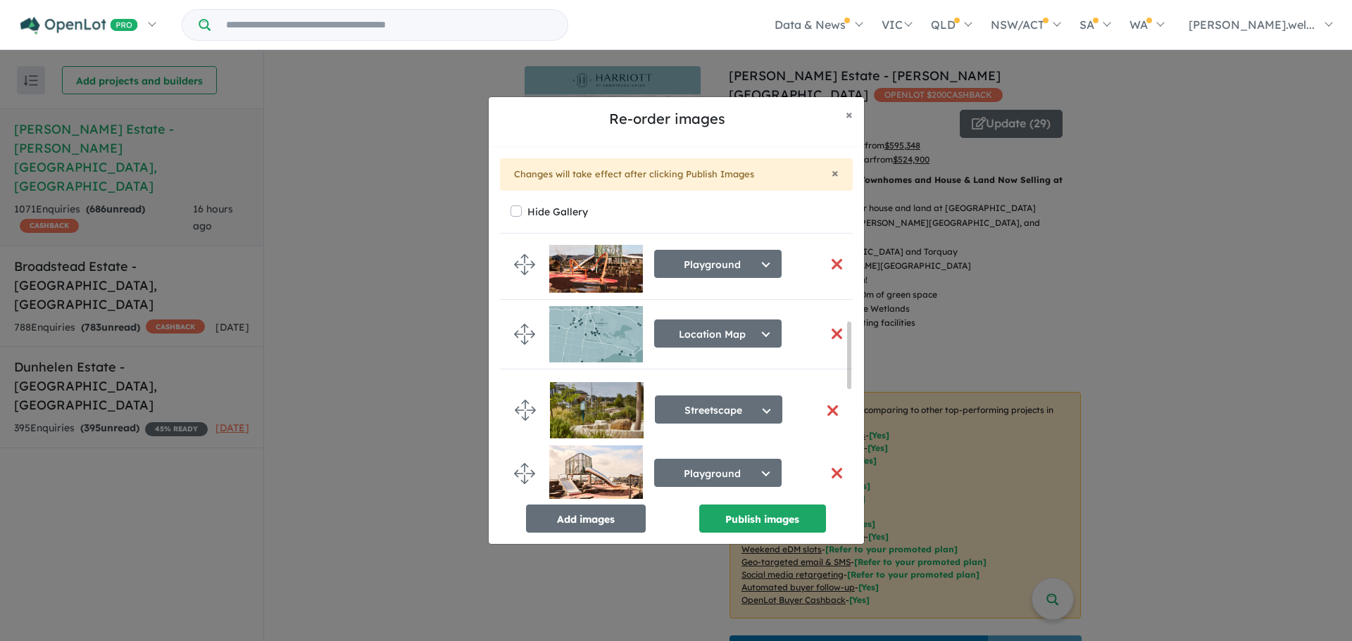
drag, startPoint x: 520, startPoint y: 475, endPoint x: 520, endPoint y: 406, distance: 68.3
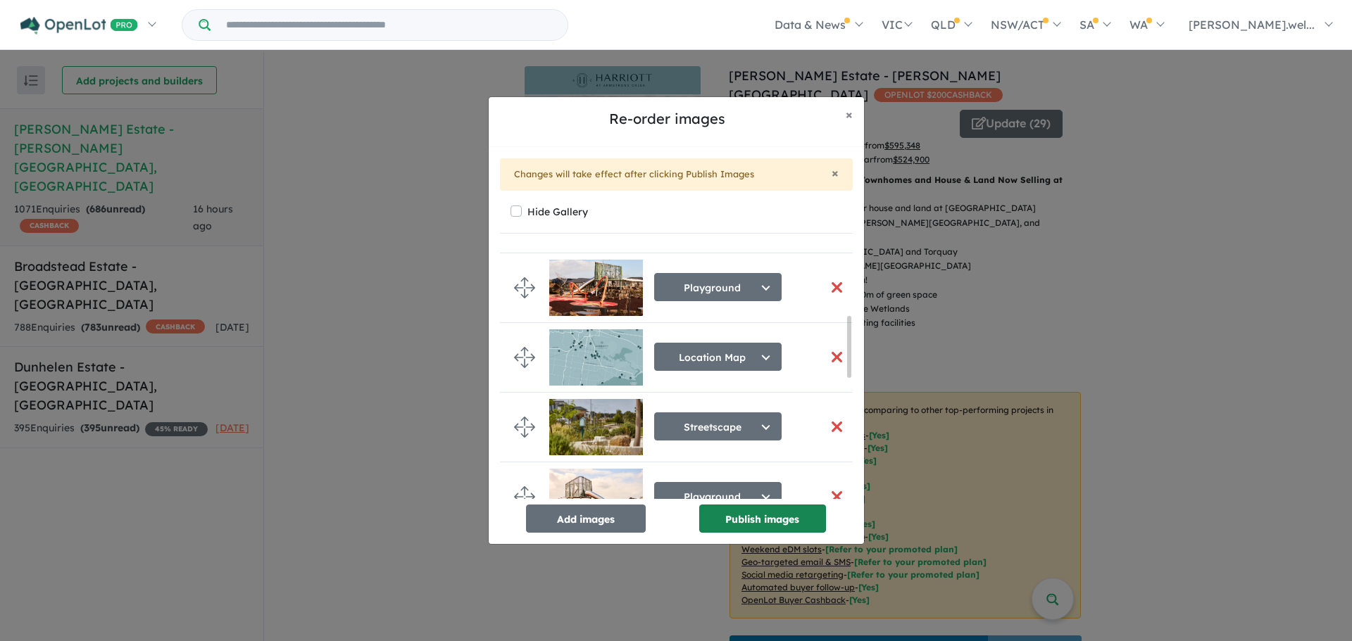
click at [725, 510] on button "Publish images" at bounding box center [762, 519] width 127 height 28
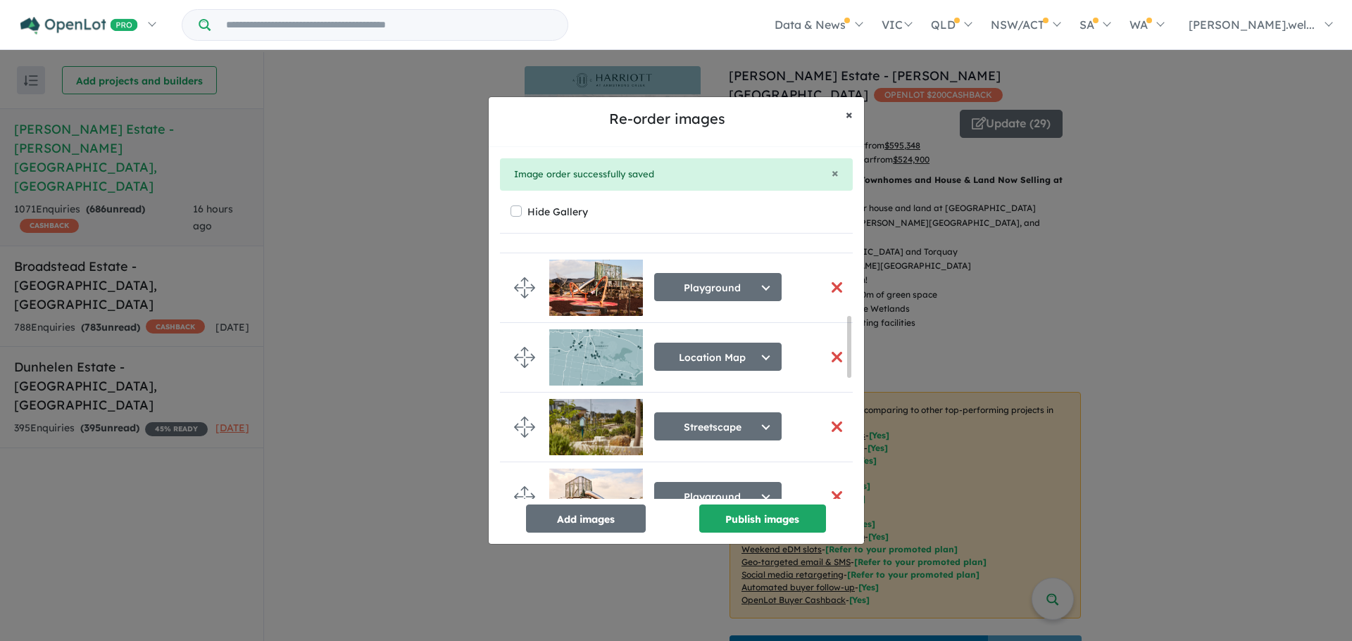
click at [844, 119] on button "× Close" at bounding box center [849, 114] width 30 height 35
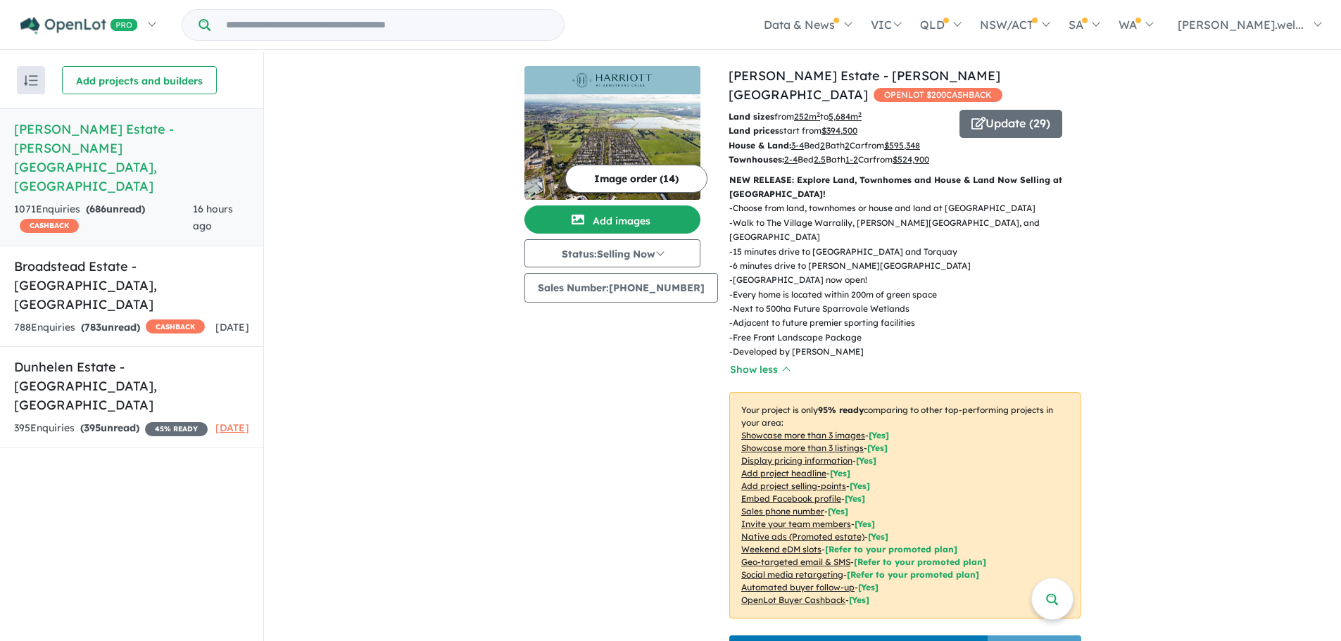
click at [582, 86] on img at bounding box center [612, 80] width 165 height 17
click at [675, 101] on img at bounding box center [613, 147] width 176 height 106
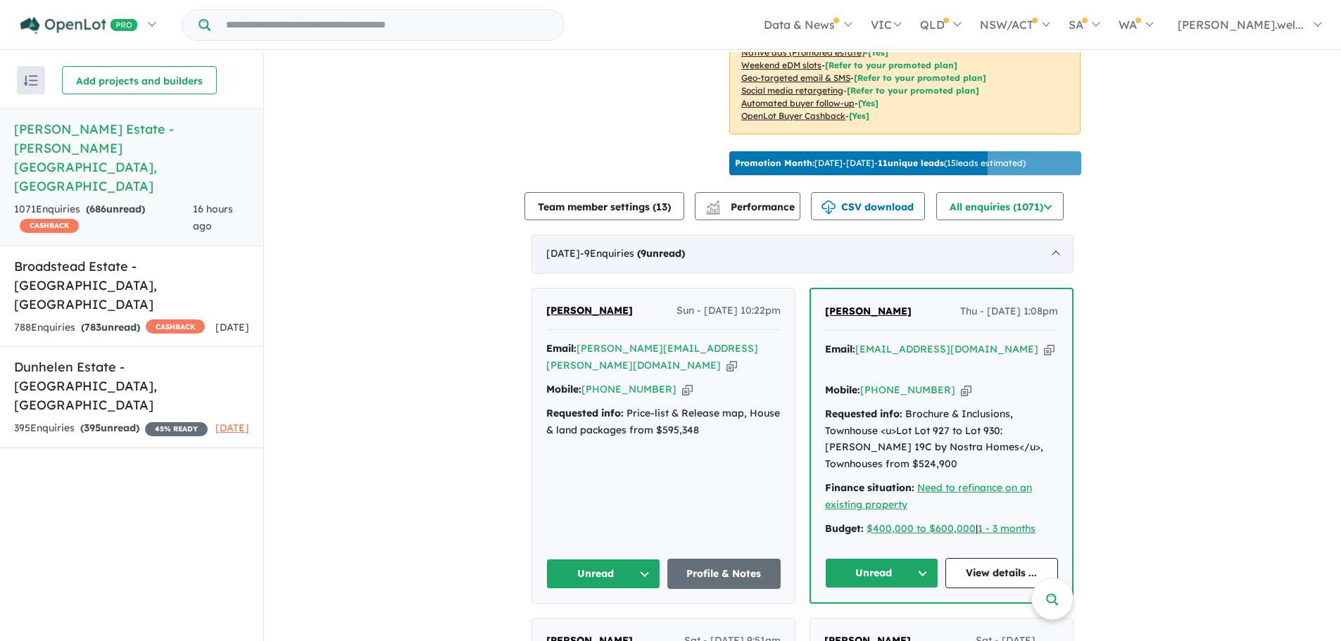
scroll to position [352, 0]
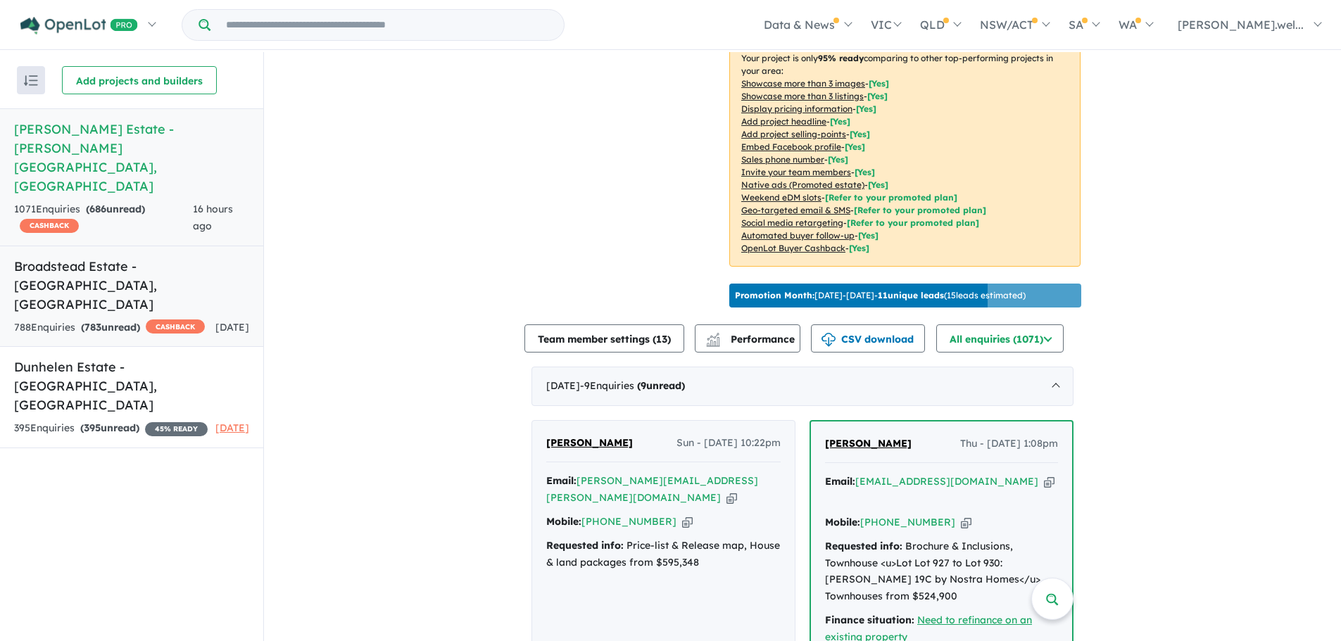
click at [125, 320] on div "788 Enquir ies ( 783 unread) CASHBACK" at bounding box center [109, 328] width 191 height 17
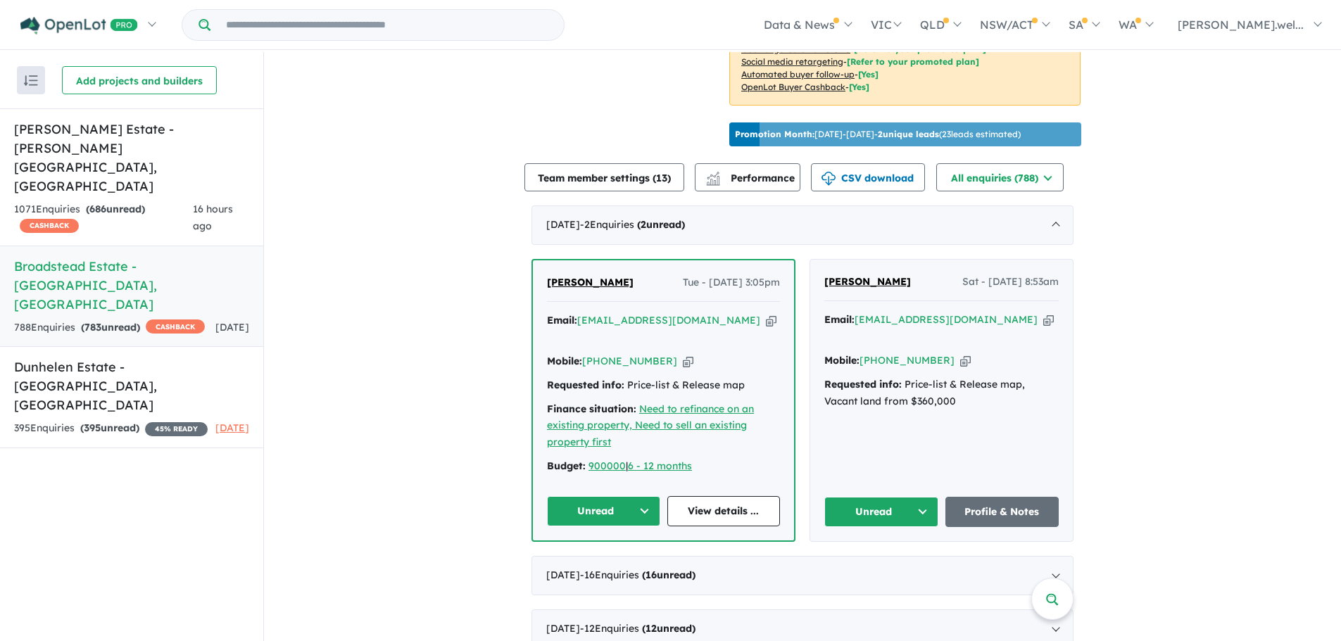
scroll to position [493, 0]
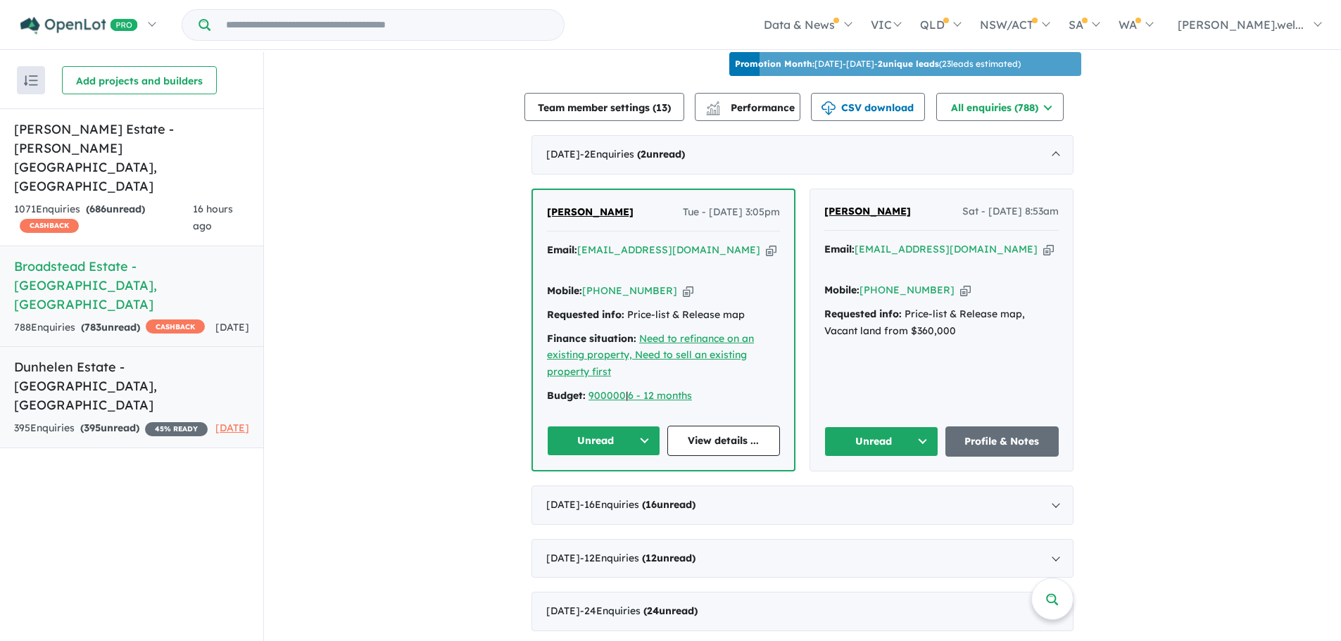
click at [158, 366] on link "Dunhelen Estate - [GEOGRAPHIC_DATA] , [GEOGRAPHIC_DATA] 395 Enquir ies ( 395 un…" at bounding box center [131, 397] width 263 height 102
